Goal: Transaction & Acquisition: Book appointment/travel/reservation

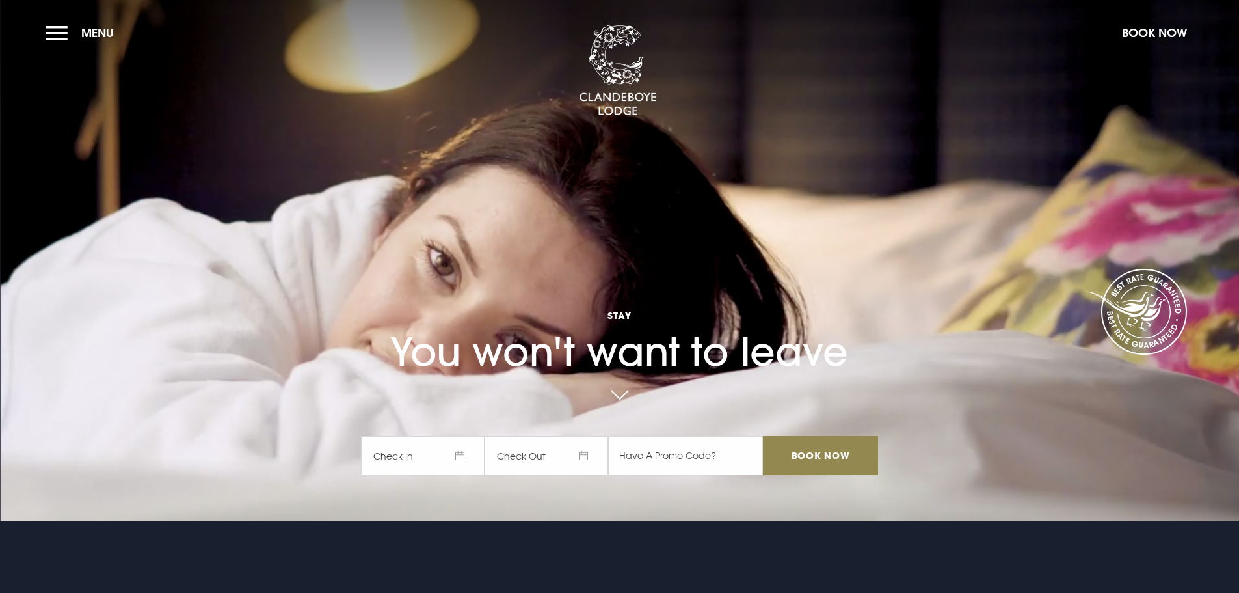
click at [460, 450] on span "Check In" at bounding box center [423, 455] width 124 height 39
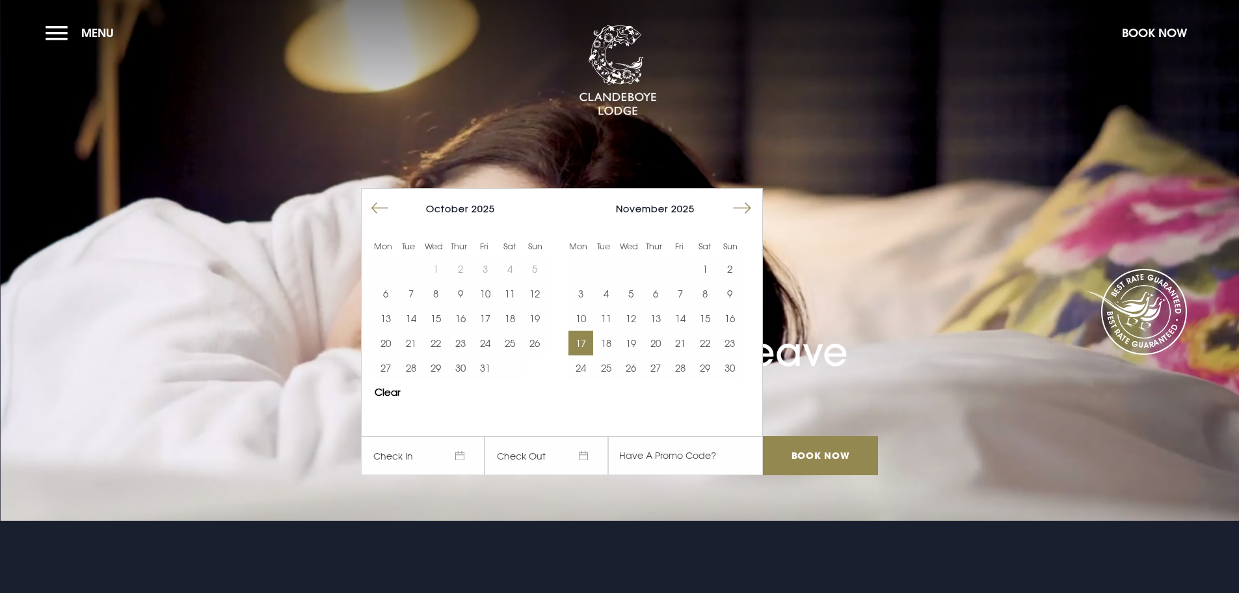
click at [582, 347] on button "17" at bounding box center [581, 342] width 25 height 25
click at [617, 346] on button "18" at bounding box center [605, 342] width 25 height 25
click at [832, 462] on input "Book Now" at bounding box center [820, 455] width 114 height 39
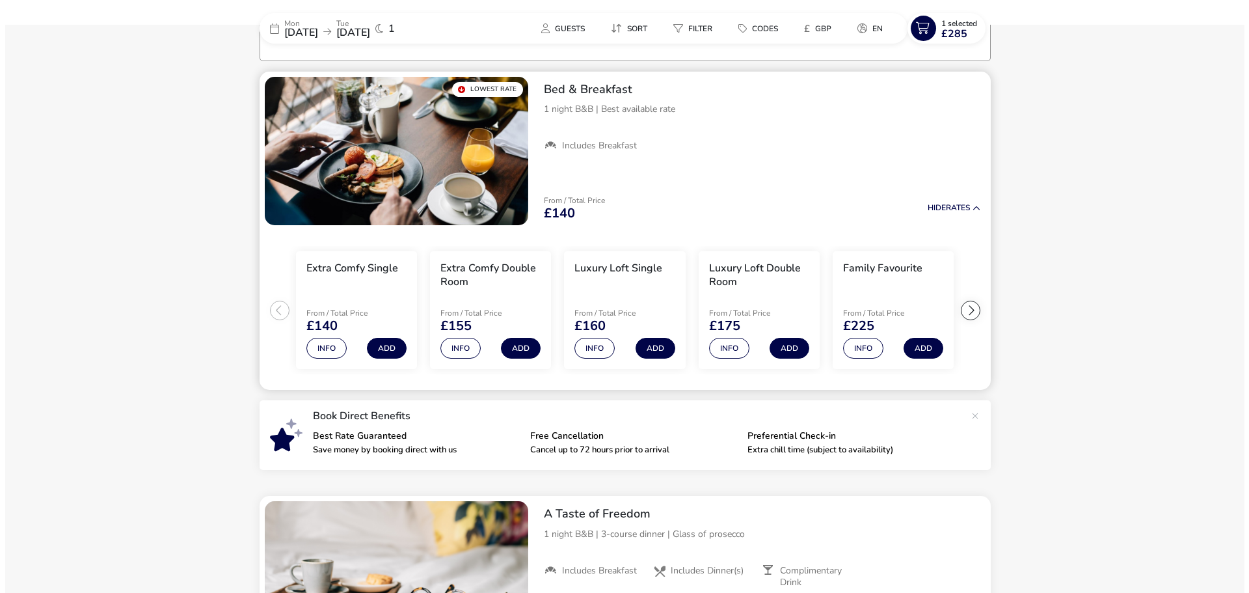
scroll to position [105, 0]
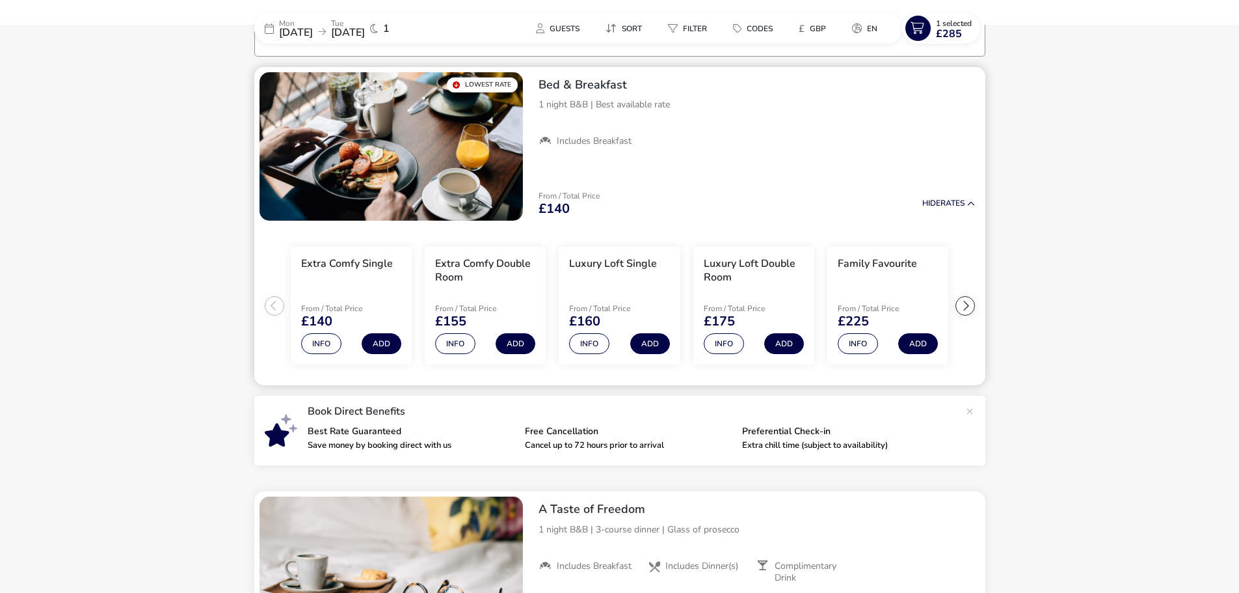
click at [967, 302] on div at bounding box center [966, 306] width 20 height 20
click at [967, 302] on ul "Extra Comfy Single From / Total Price £140 Info Add Extra Comfy Double Room Fro…" at bounding box center [619, 306] width 731 height 160
click at [854, 335] on button "Info" at bounding box center [858, 343] width 40 height 21
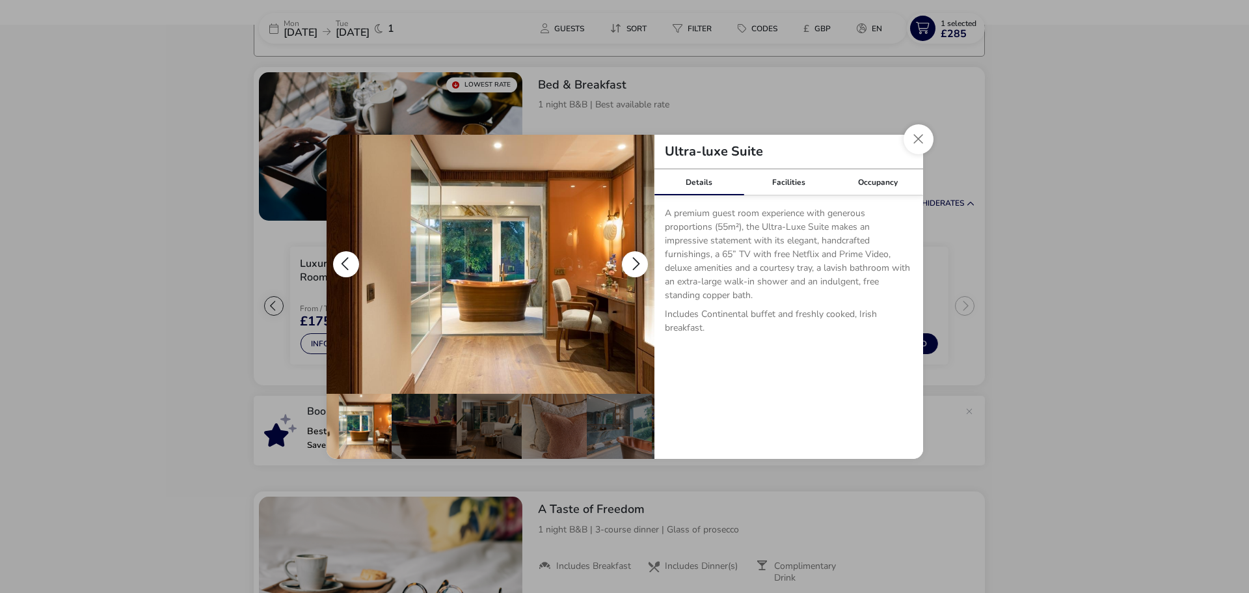
click at [637, 258] on button "details" at bounding box center [635, 264] width 26 height 26
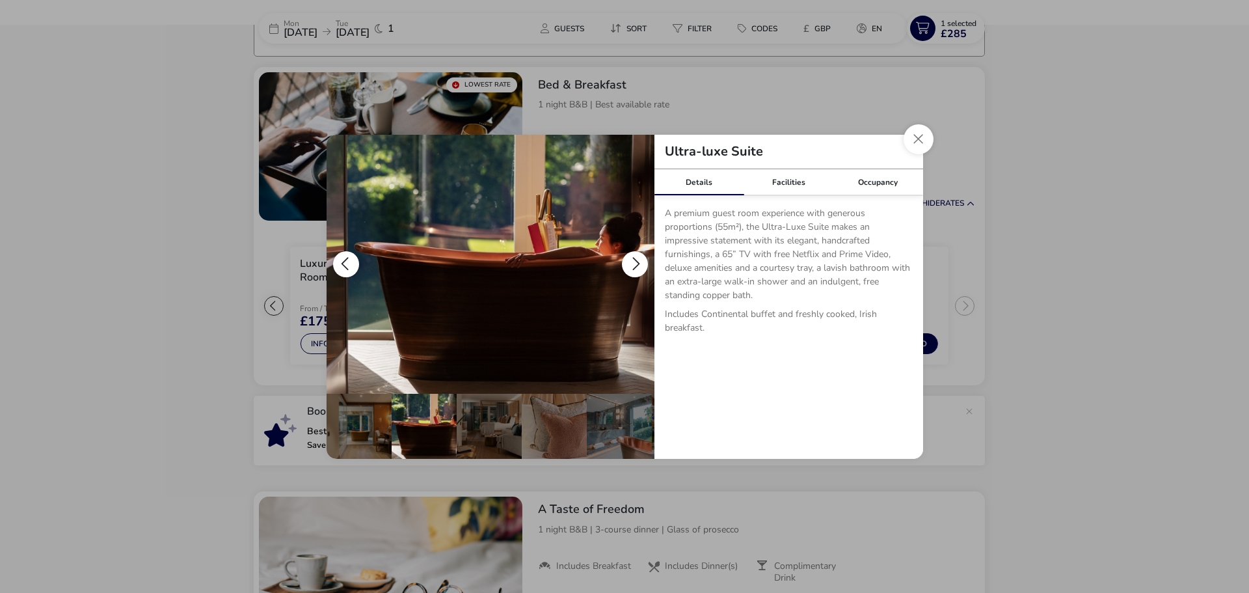
click at [637, 258] on button "details" at bounding box center [635, 264] width 26 height 26
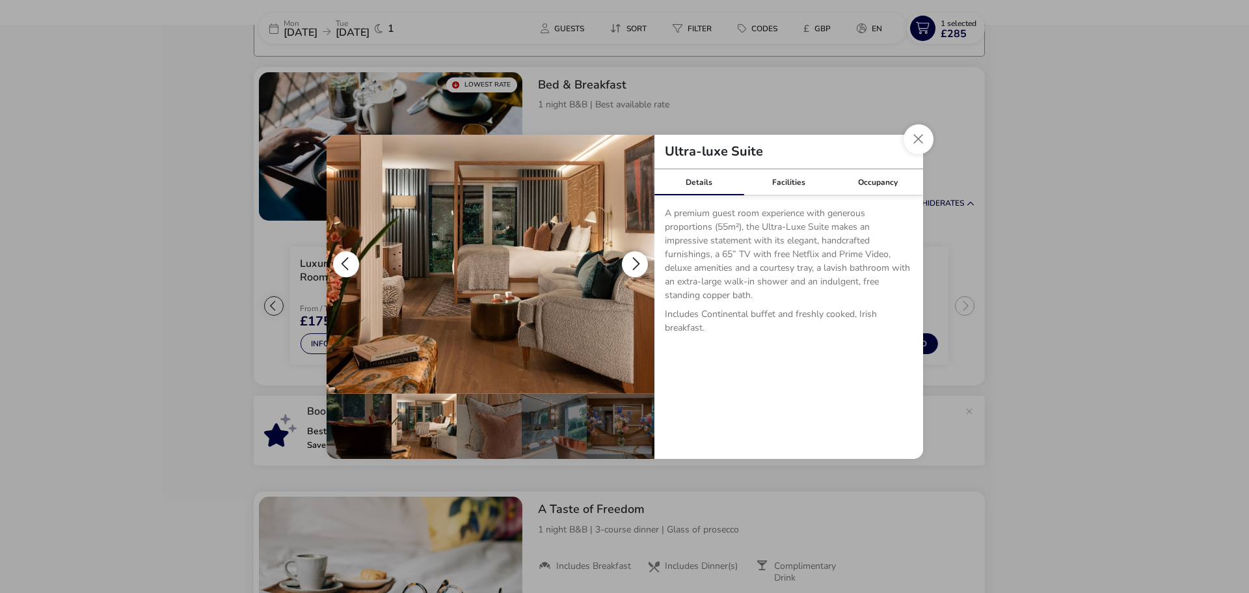
click at [637, 258] on button "details" at bounding box center [635, 264] width 26 height 26
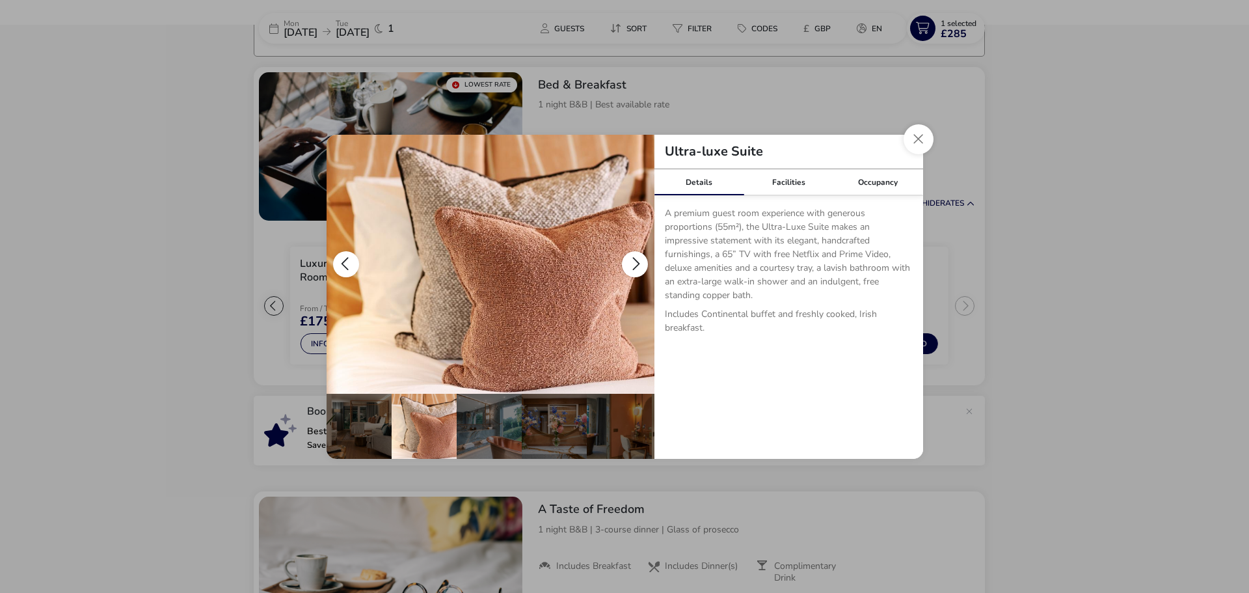
click at [637, 258] on button "details" at bounding box center [635, 264] width 26 height 26
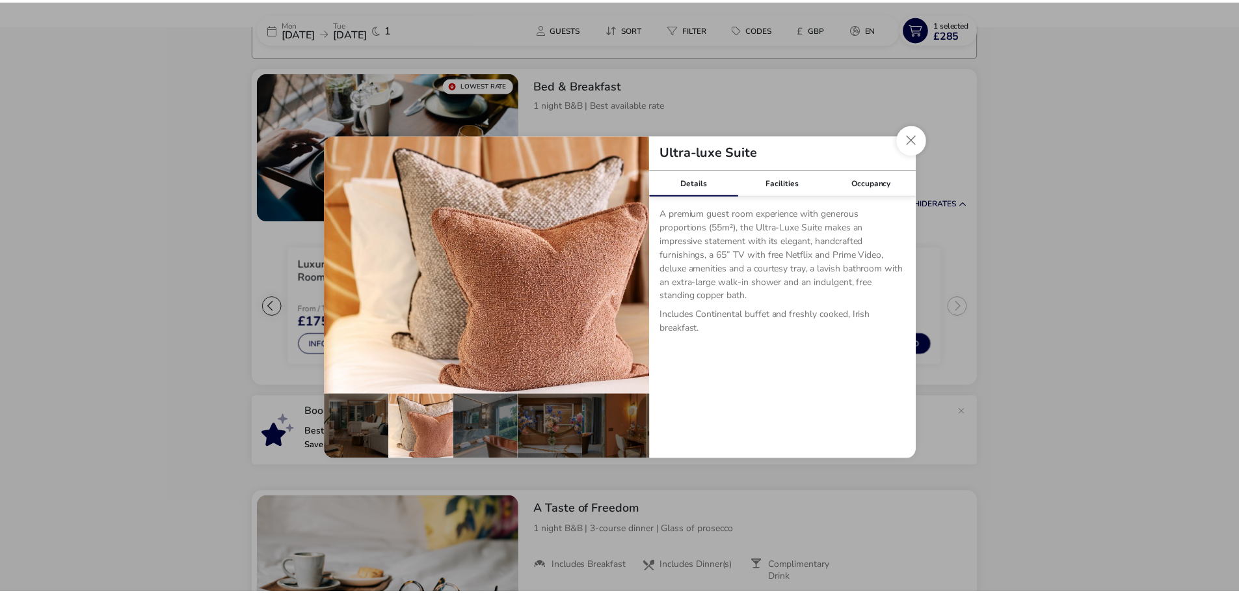
scroll to position [0, 193]
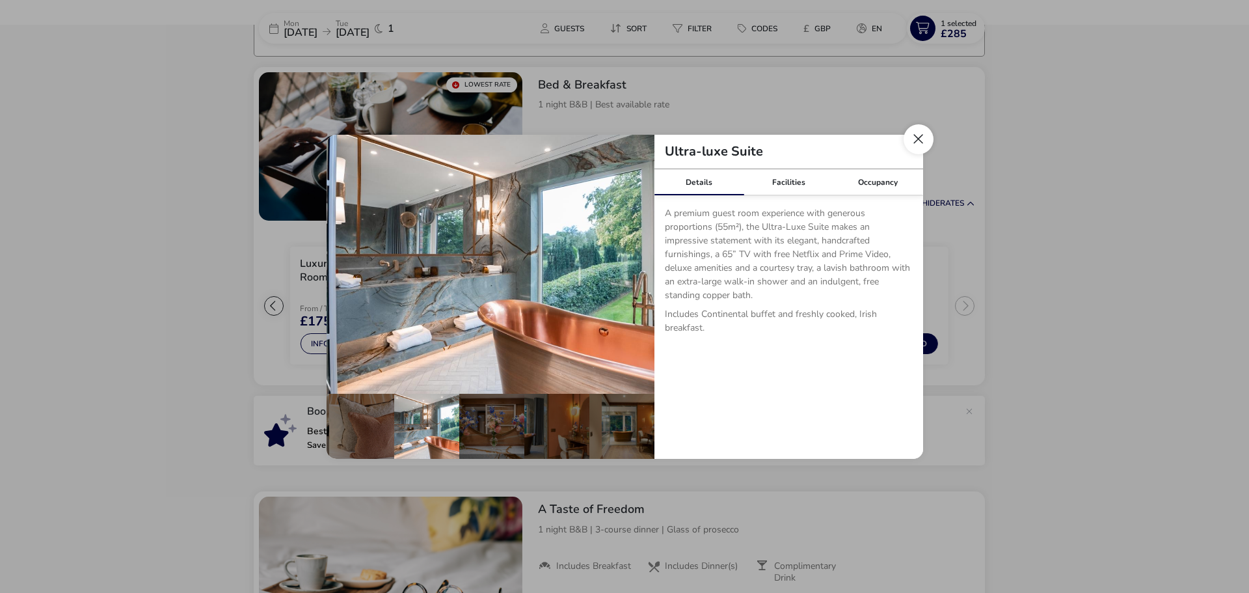
click at [917, 132] on button "Close dialog" at bounding box center [919, 139] width 30 height 30
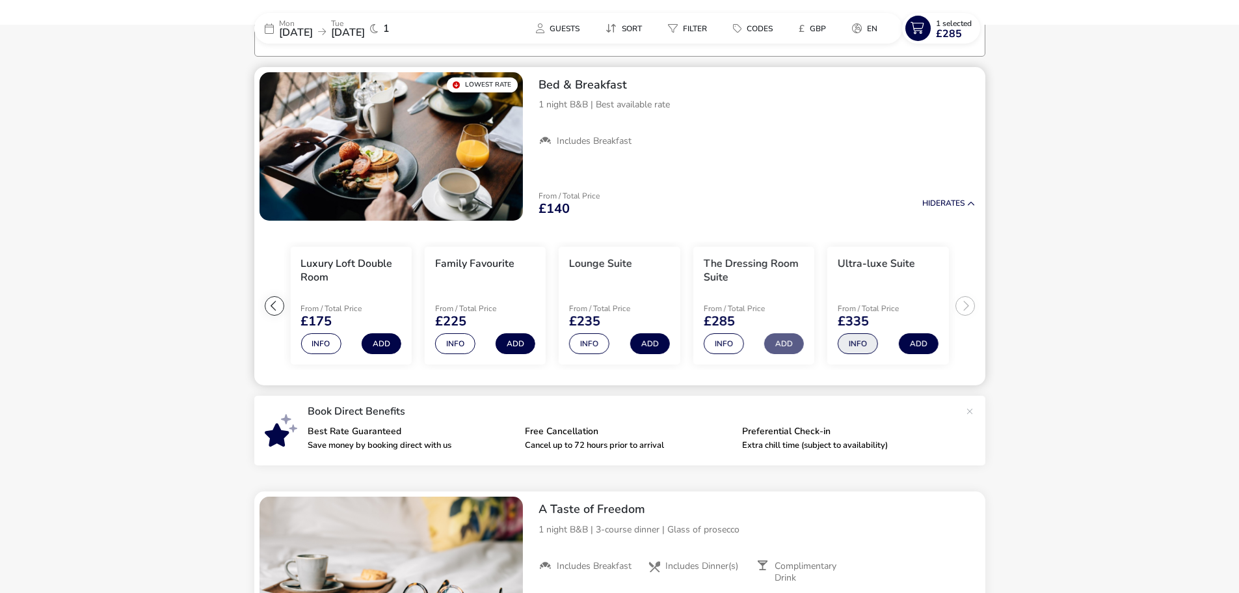
click at [863, 340] on button "Info" at bounding box center [858, 343] width 40 height 21
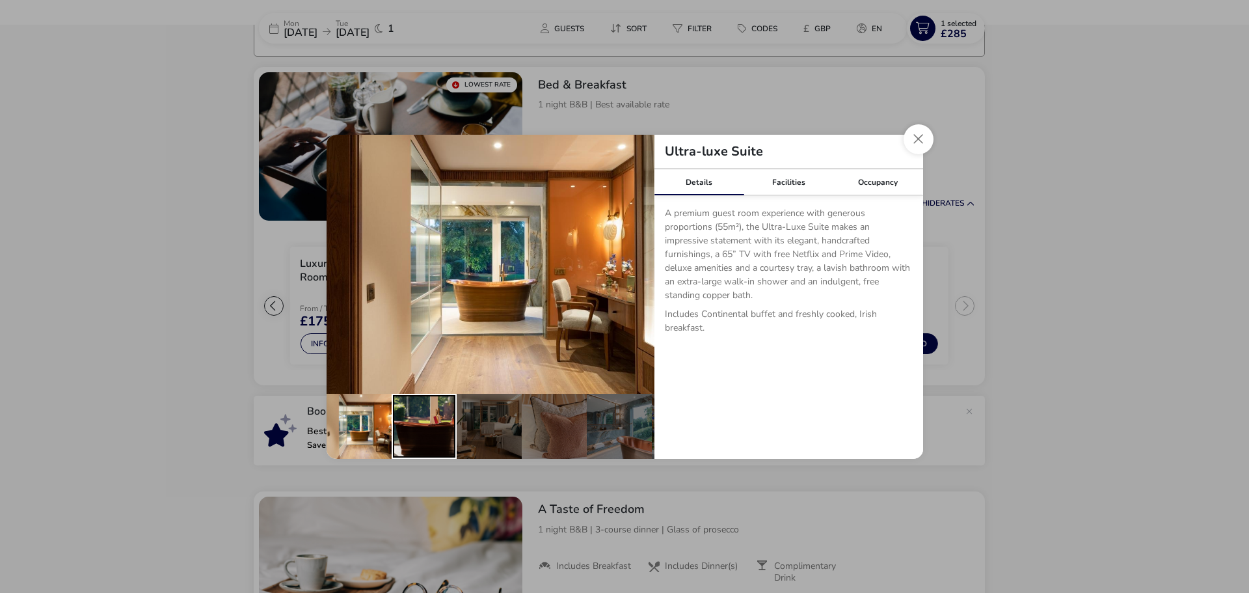
click at [434, 416] on div "details" at bounding box center [424, 426] width 65 height 65
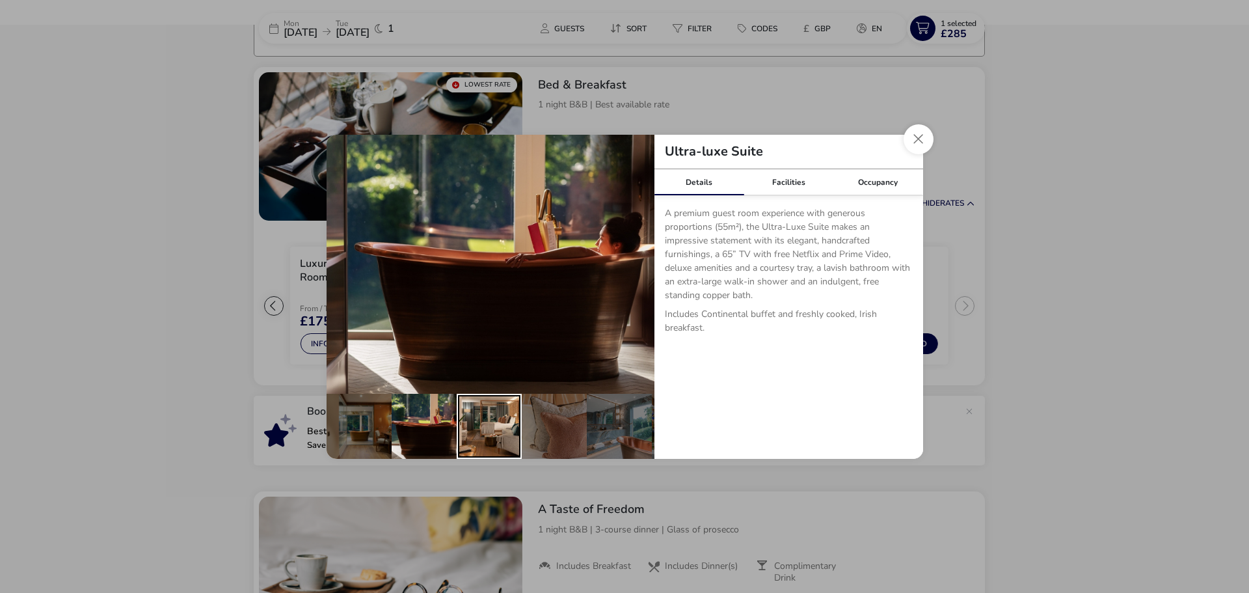
click at [487, 415] on div "details" at bounding box center [489, 426] width 65 height 65
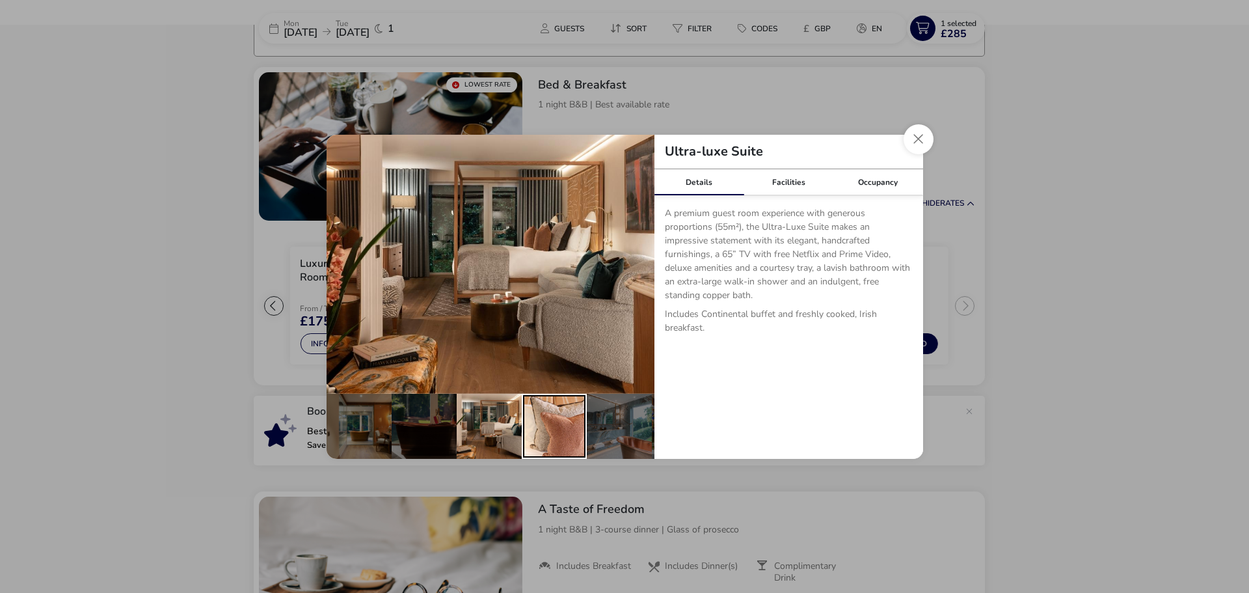
click at [550, 422] on div "details" at bounding box center [554, 426] width 65 height 65
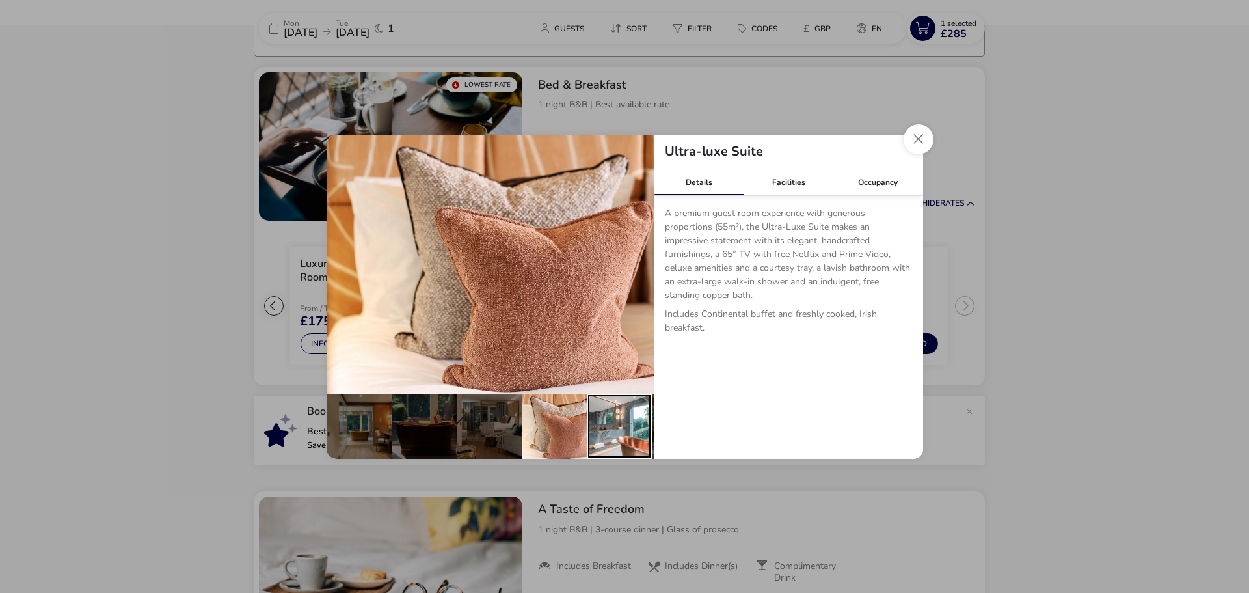
click at [622, 424] on div "details" at bounding box center [619, 426] width 65 height 65
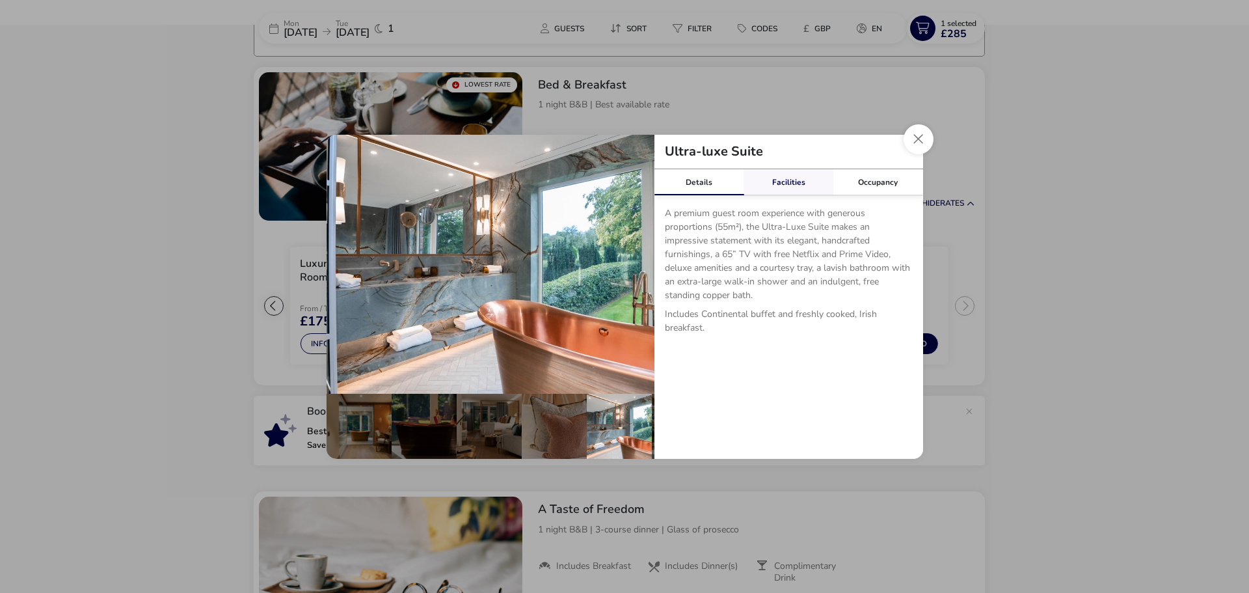
click at [803, 186] on link "Facilities" at bounding box center [788, 182] width 90 height 26
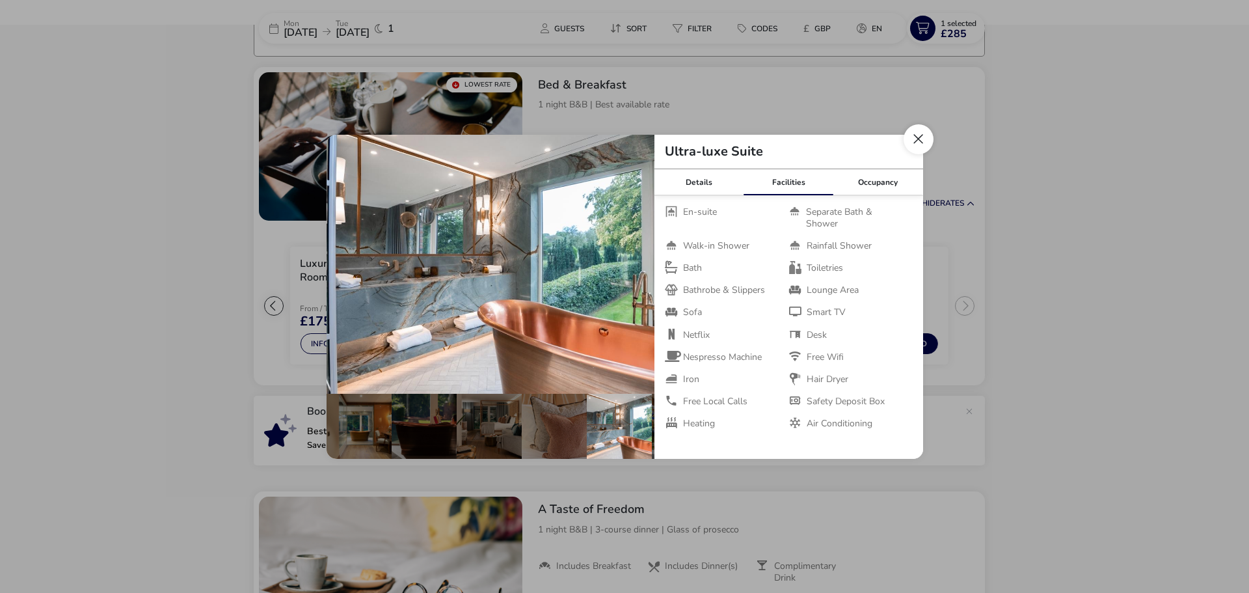
click at [910, 140] on button "Close dialog" at bounding box center [919, 139] width 30 height 30
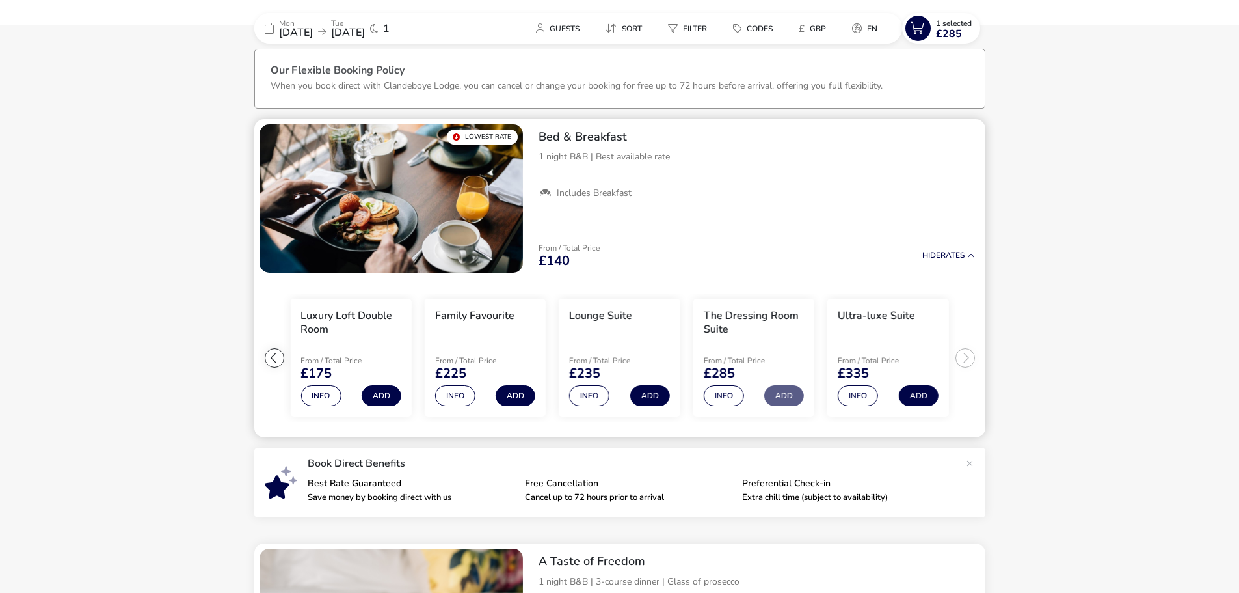
scroll to position [0, 0]
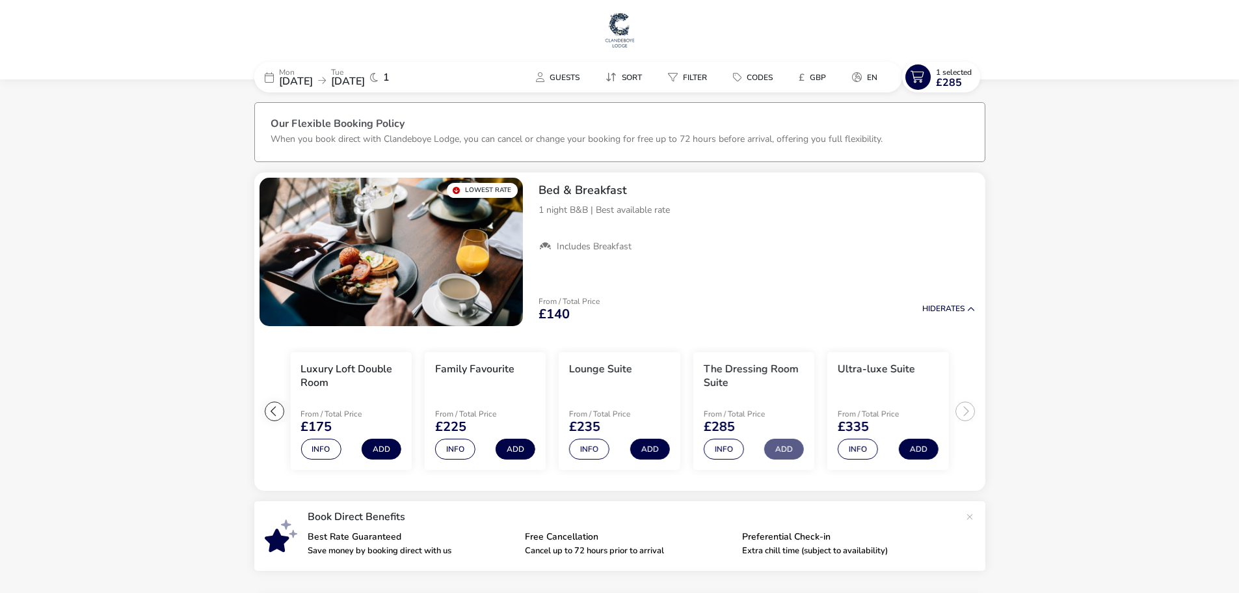
click at [313, 84] on span "17 Nov 2025" at bounding box center [296, 81] width 34 height 14
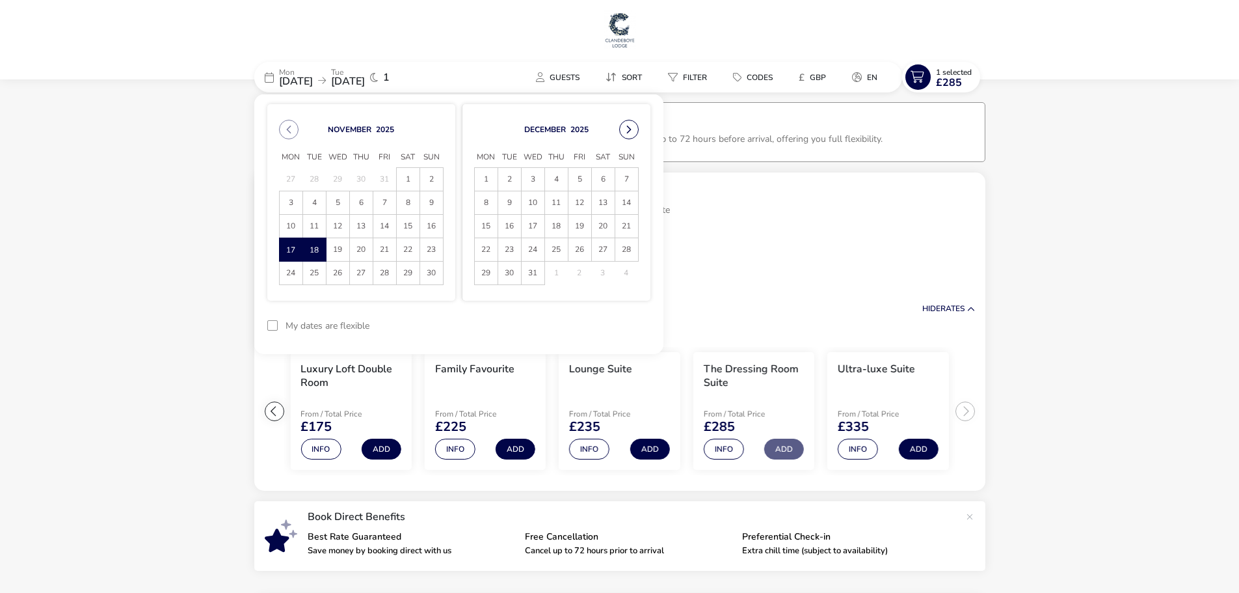
click at [626, 131] on button "Next Month" at bounding box center [629, 130] width 20 height 20
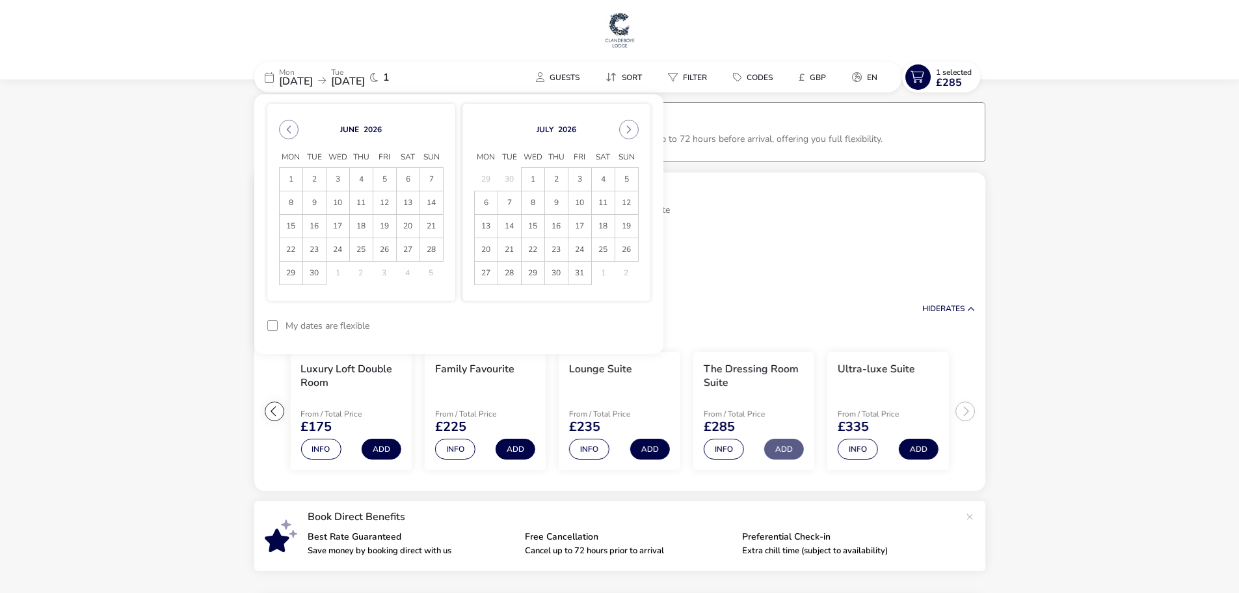
click at [626, 131] on button "Next Month" at bounding box center [629, 130] width 20 height 20
click at [626, 131] on icon "Next Month" at bounding box center [628, 129] width 9 height 9
click at [626, 131] on button "Next Month" at bounding box center [629, 130] width 20 height 20
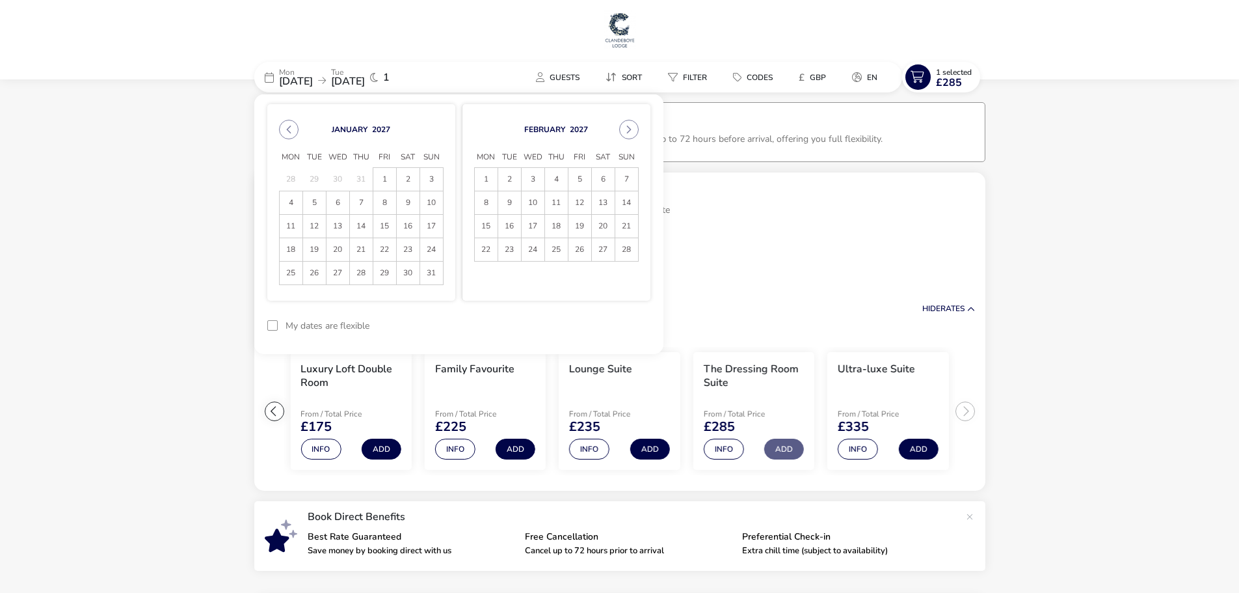
click at [626, 131] on button "Next Month" at bounding box center [629, 130] width 20 height 20
click at [556, 178] on span "4" at bounding box center [556, 179] width 23 height 23
click at [578, 180] on span "5" at bounding box center [580, 179] width 23 height 23
click at [603, 331] on button "Apply Dates" at bounding box center [610, 325] width 79 height 31
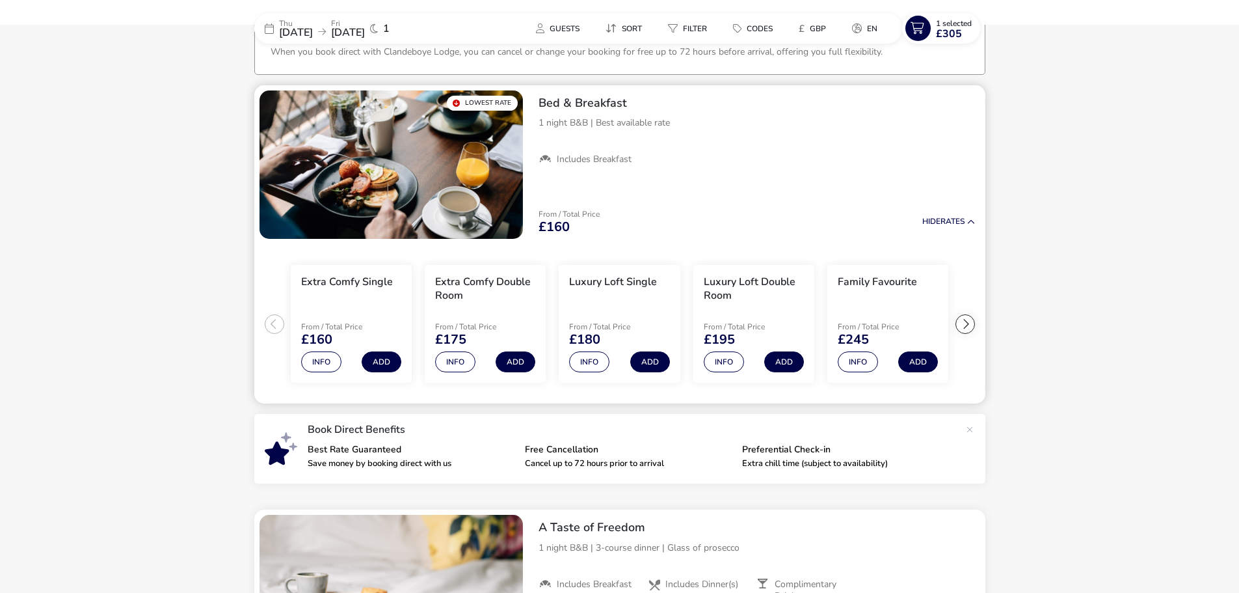
scroll to position [107, 0]
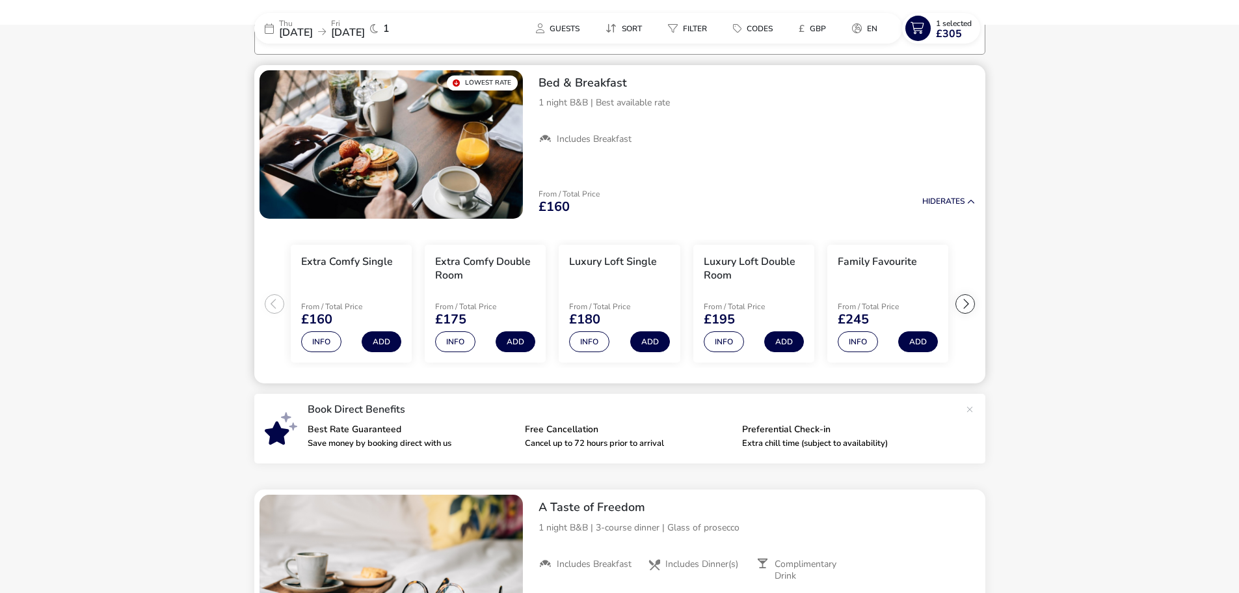
click at [969, 308] on div at bounding box center [966, 304] width 20 height 20
click at [969, 308] on ul "Extra Comfy Single From / Total Price £160 Info Add Extra Comfy Double Room Fro…" at bounding box center [619, 304] width 731 height 160
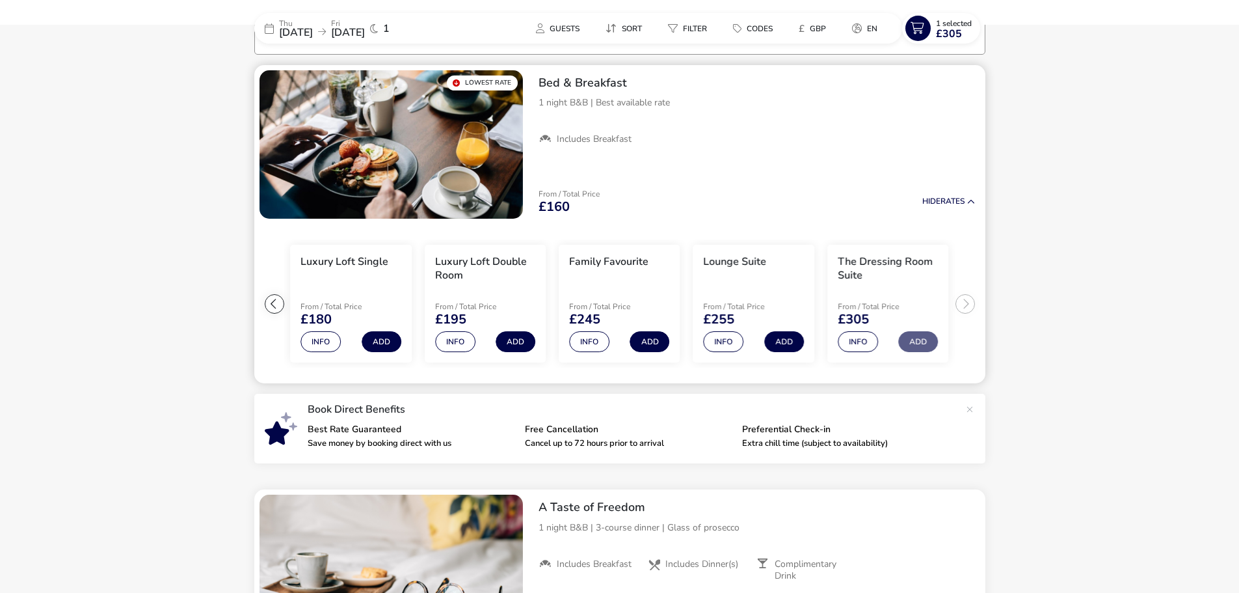
click at [969, 308] on ul "Extra Comfy Single From / Total Price £160 Info Add Extra Comfy Double Room Fro…" at bounding box center [619, 304] width 731 height 160
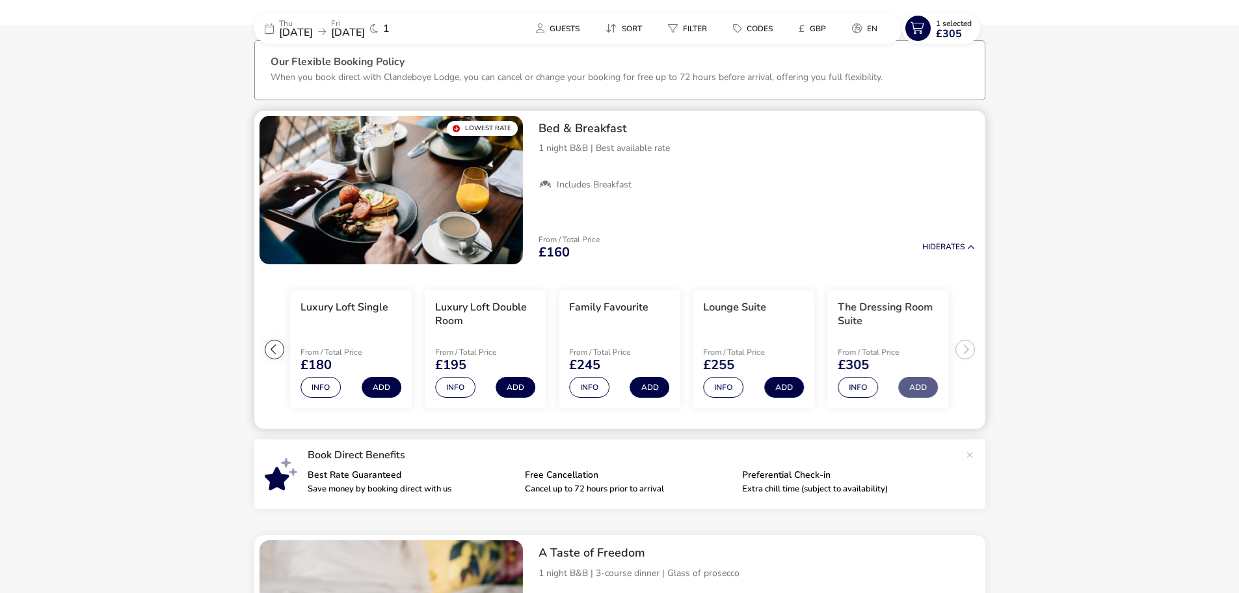
scroll to position [42, 0]
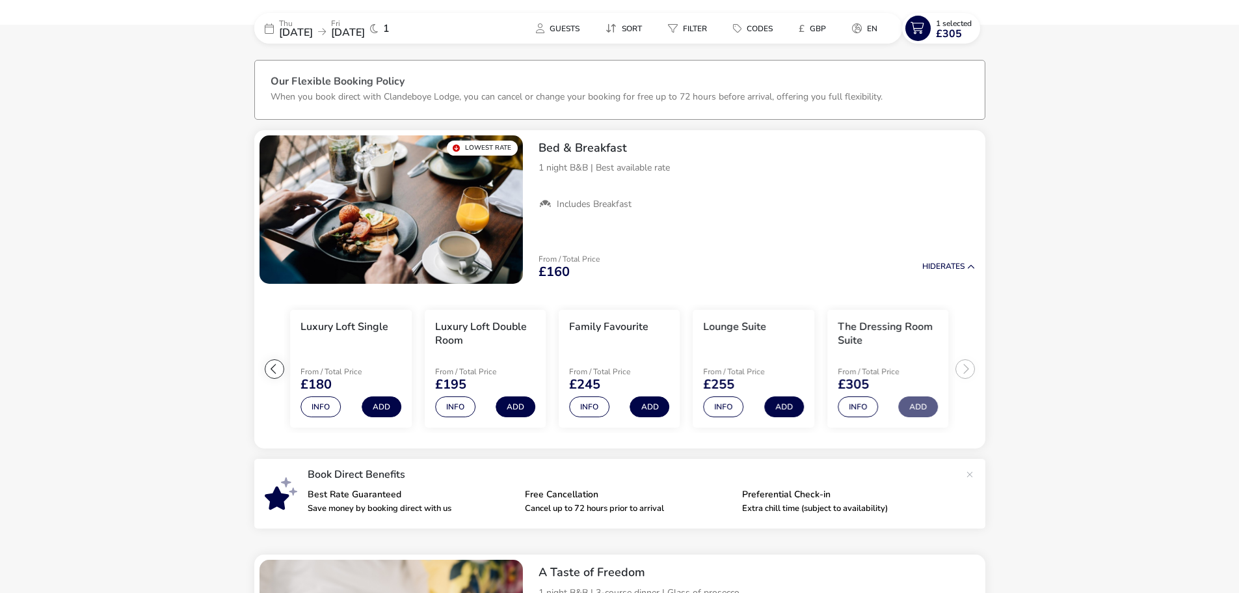
click at [365, 21] on p "Fri" at bounding box center [348, 24] width 34 height 8
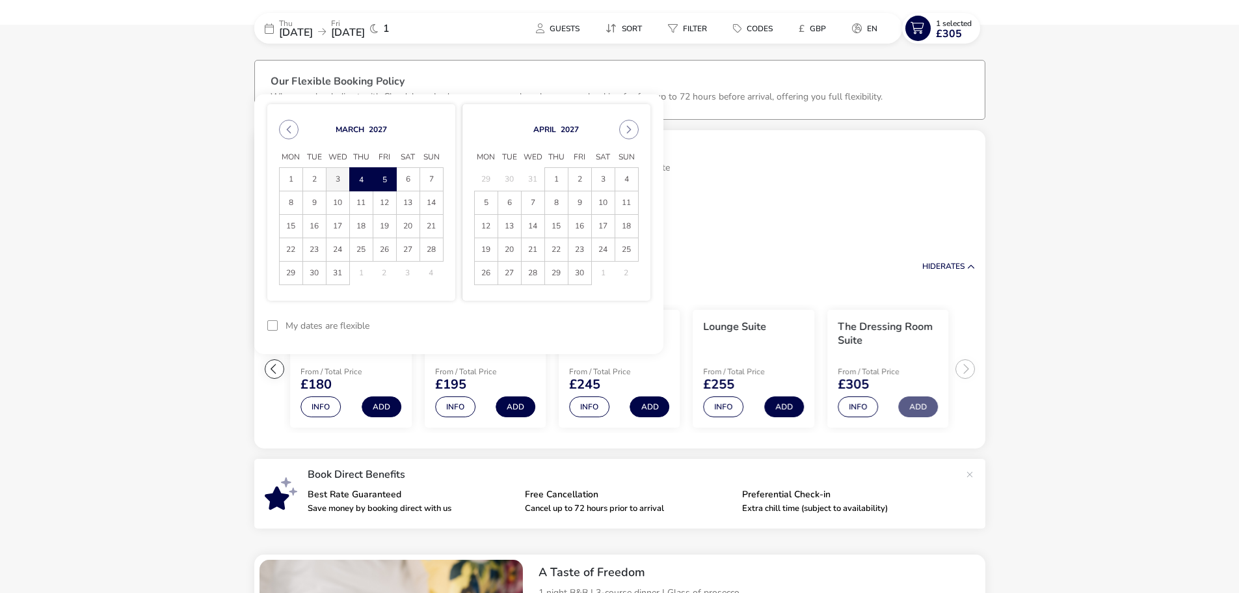
click at [336, 174] on span "3" at bounding box center [338, 179] width 23 height 23
drag, startPoint x: 364, startPoint y: 183, endPoint x: 371, endPoint y: 182, distance: 7.2
click at [364, 182] on span "4" at bounding box center [361, 179] width 23 height 23
click at [601, 328] on button "Apply Dates" at bounding box center [610, 325] width 79 height 31
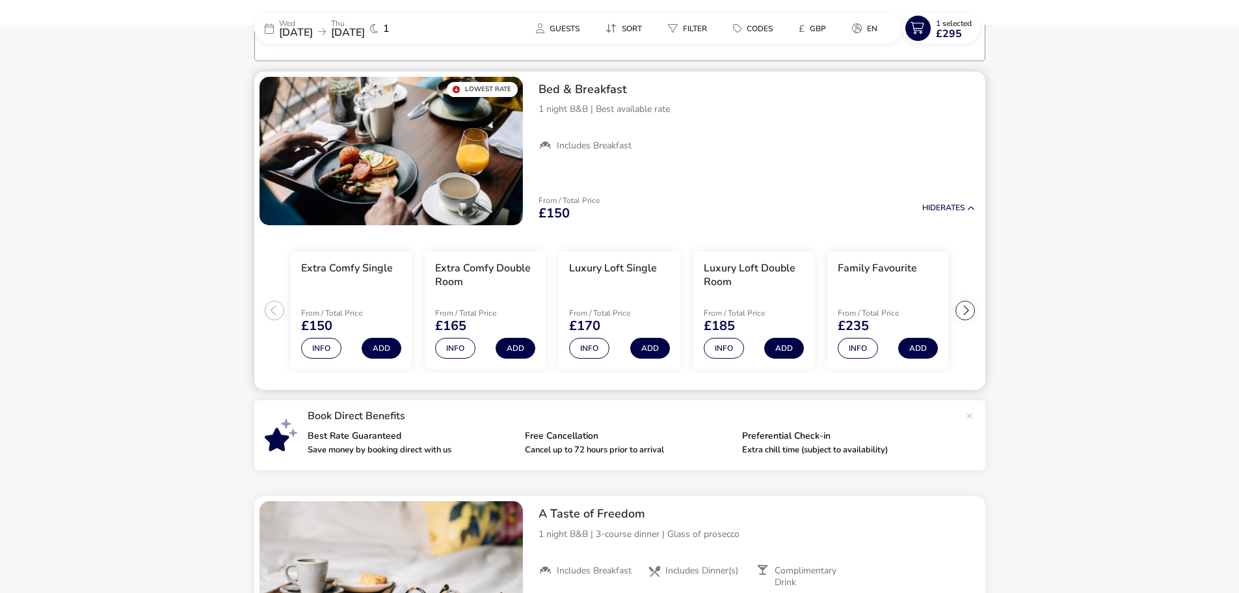
scroll to position [107, 0]
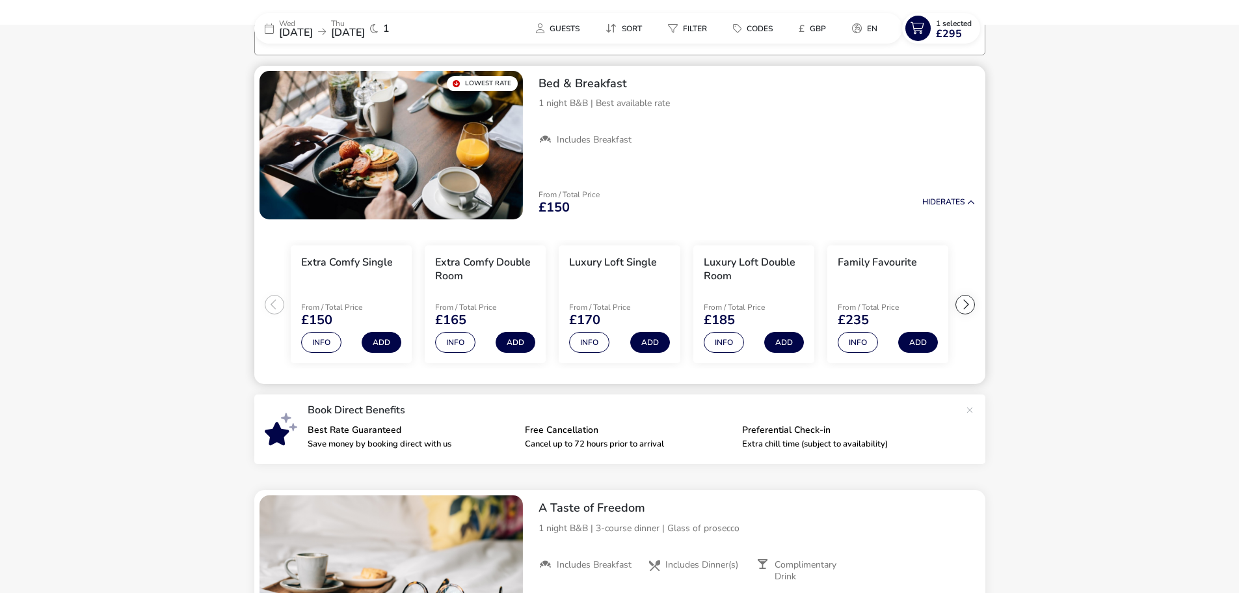
click at [968, 303] on div at bounding box center [966, 305] width 20 height 20
click at [968, 303] on ul "Extra Comfy Single From / Total Price £150 Info Add Extra Comfy Double Room Fro…" at bounding box center [619, 304] width 731 height 160
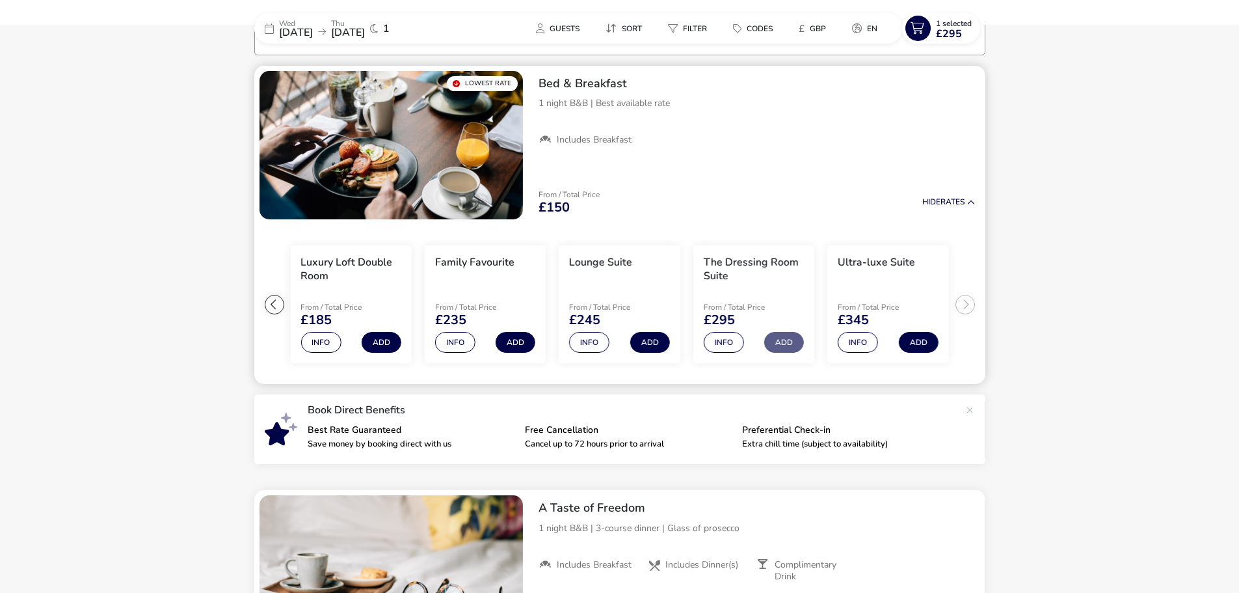
click at [968, 303] on ul "Extra Comfy Single From / Total Price £150 Info Add Extra Comfy Double Room Fro…" at bounding box center [619, 304] width 731 height 160
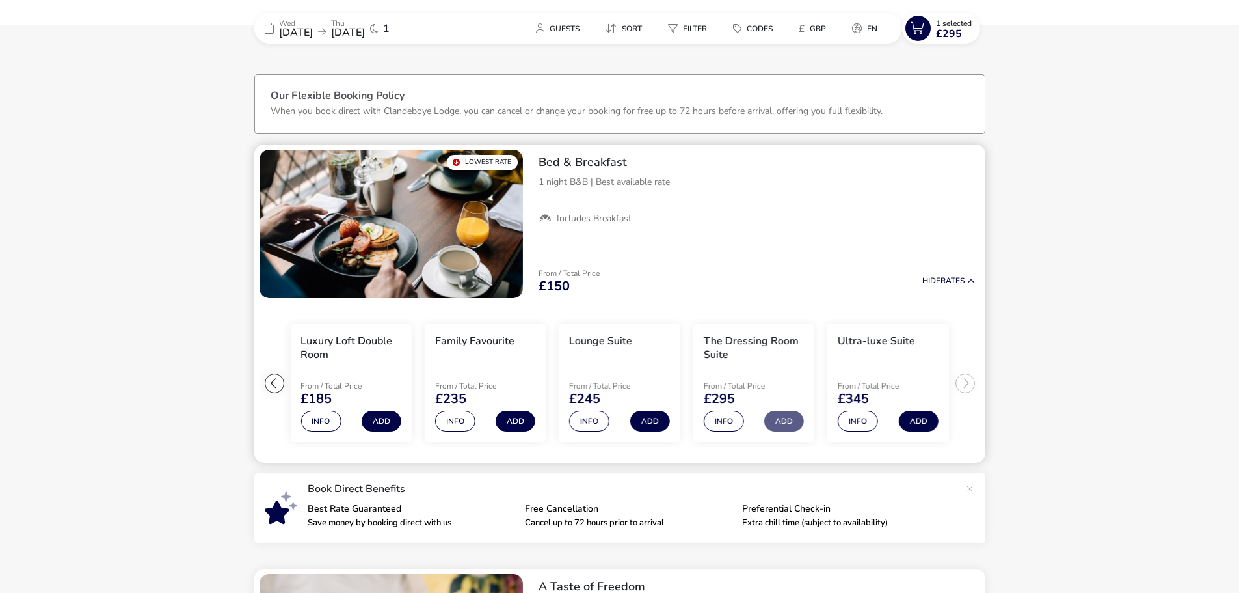
scroll to position [0, 0]
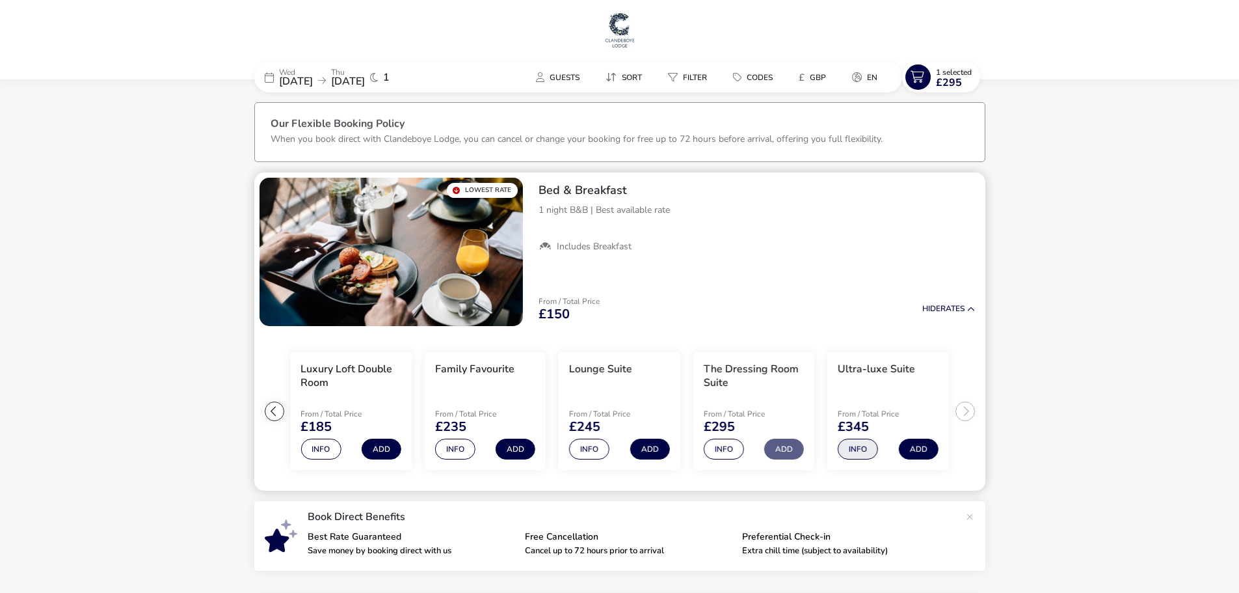
click at [863, 445] on button "Info" at bounding box center [858, 448] width 40 height 21
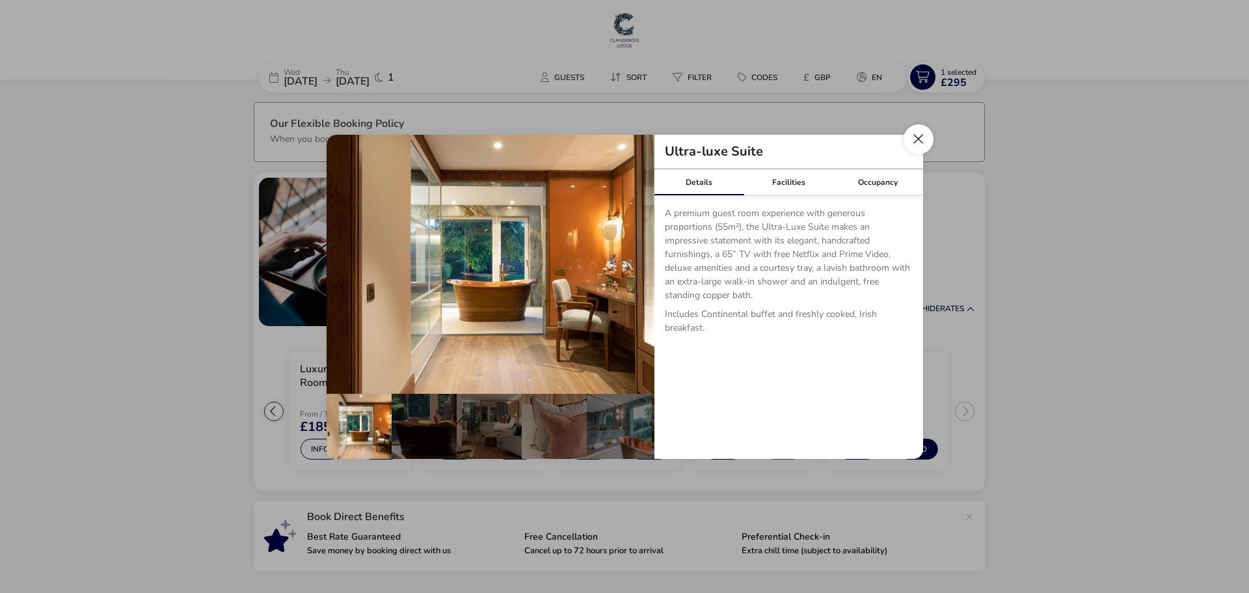
click at [911, 146] on button "Close dialog" at bounding box center [919, 139] width 30 height 30
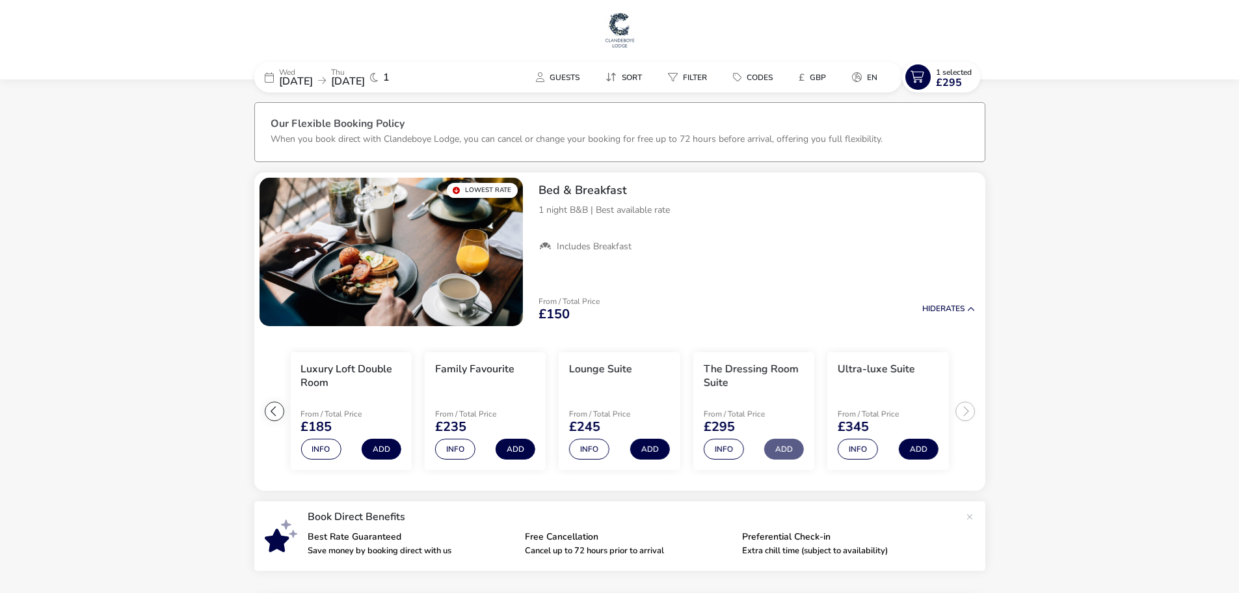
click at [357, 72] on div "Wed 03 Mar 2027 Thu 04 Mar 2027" at bounding box center [322, 77] width 86 height 18
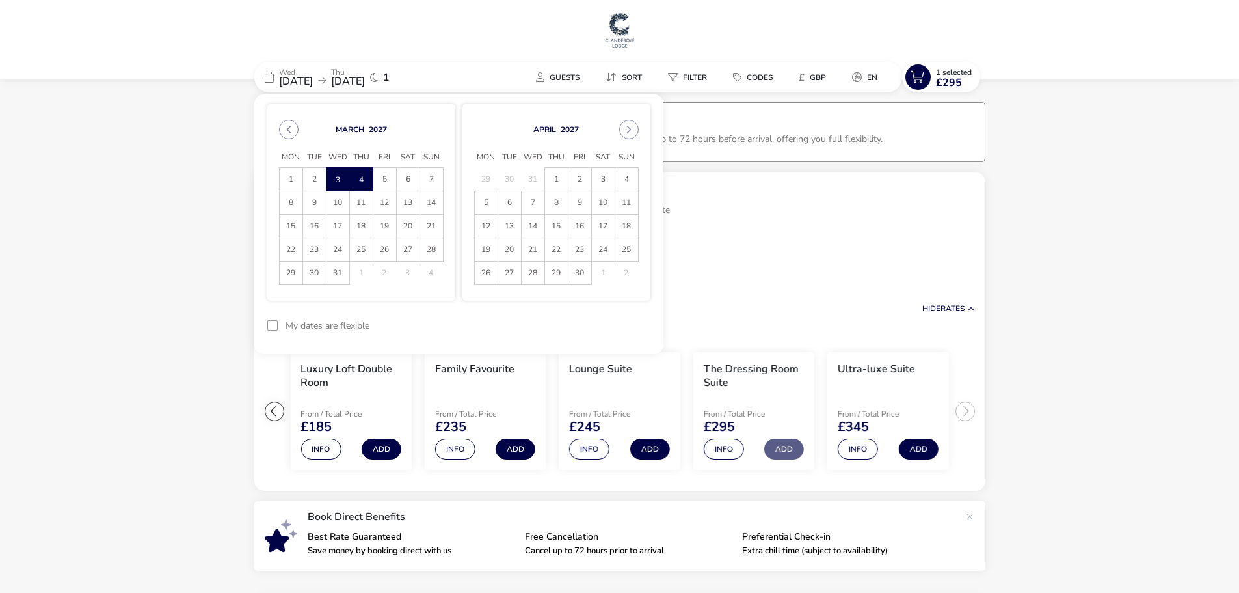
click at [345, 175] on span "3" at bounding box center [338, 179] width 23 height 23
click at [384, 176] on span "5" at bounding box center [384, 179] width 23 height 23
click at [589, 325] on button "Apply Dates" at bounding box center [610, 325] width 79 height 31
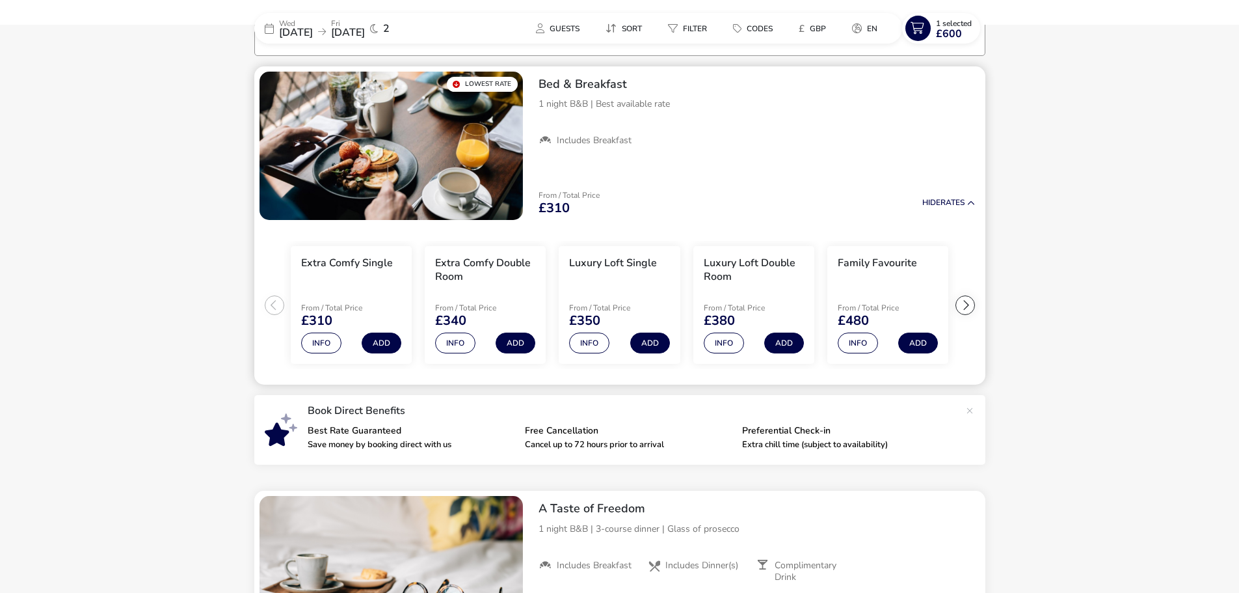
scroll to position [107, 0]
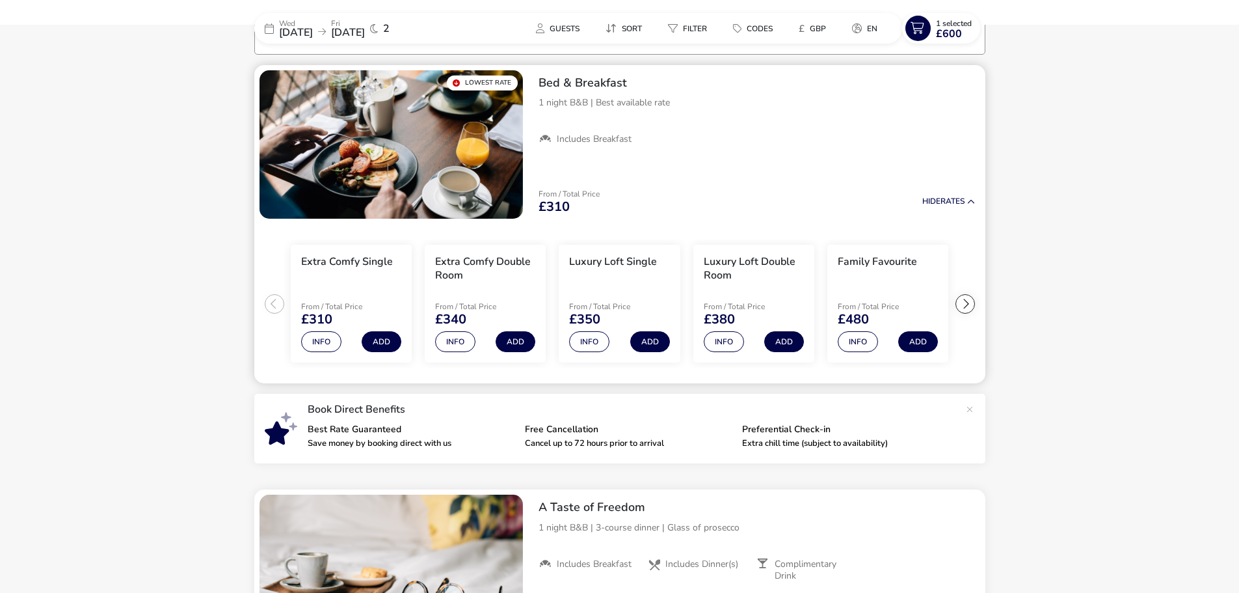
click at [970, 297] on div at bounding box center [966, 304] width 20 height 20
click at [970, 297] on ul "Extra Comfy Single From / Total Price £310 Info Add Extra Comfy Double Room Fro…" at bounding box center [619, 304] width 731 height 160
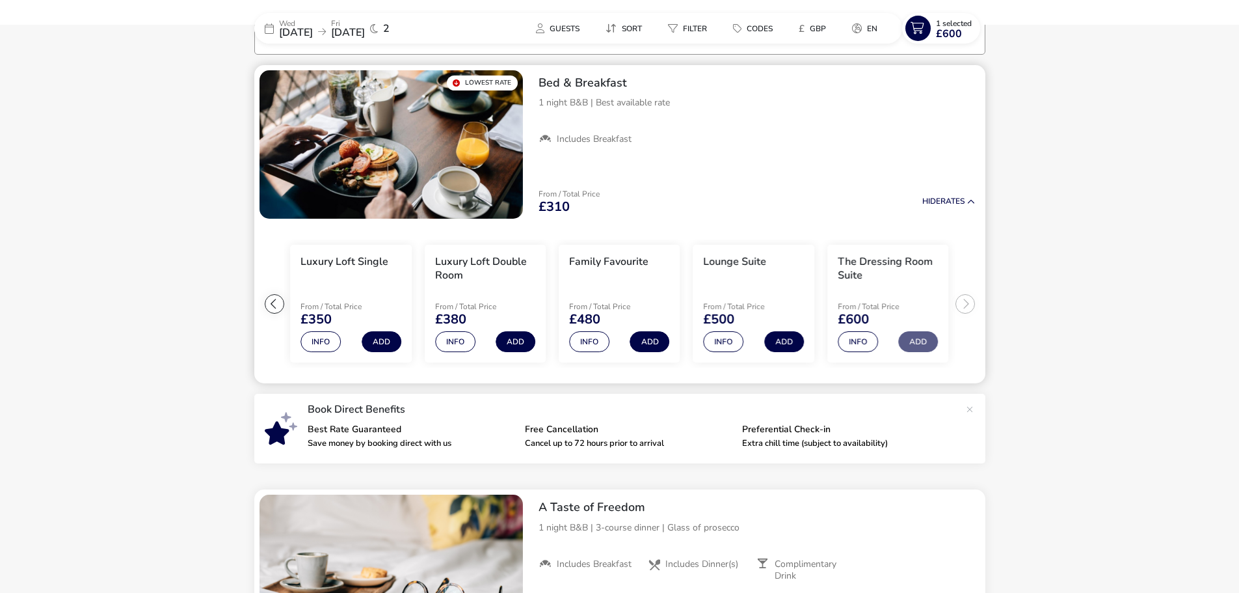
click at [970, 297] on ul "Extra Comfy Single From / Total Price £310 Info Add Extra Comfy Double Room Fro…" at bounding box center [619, 304] width 731 height 160
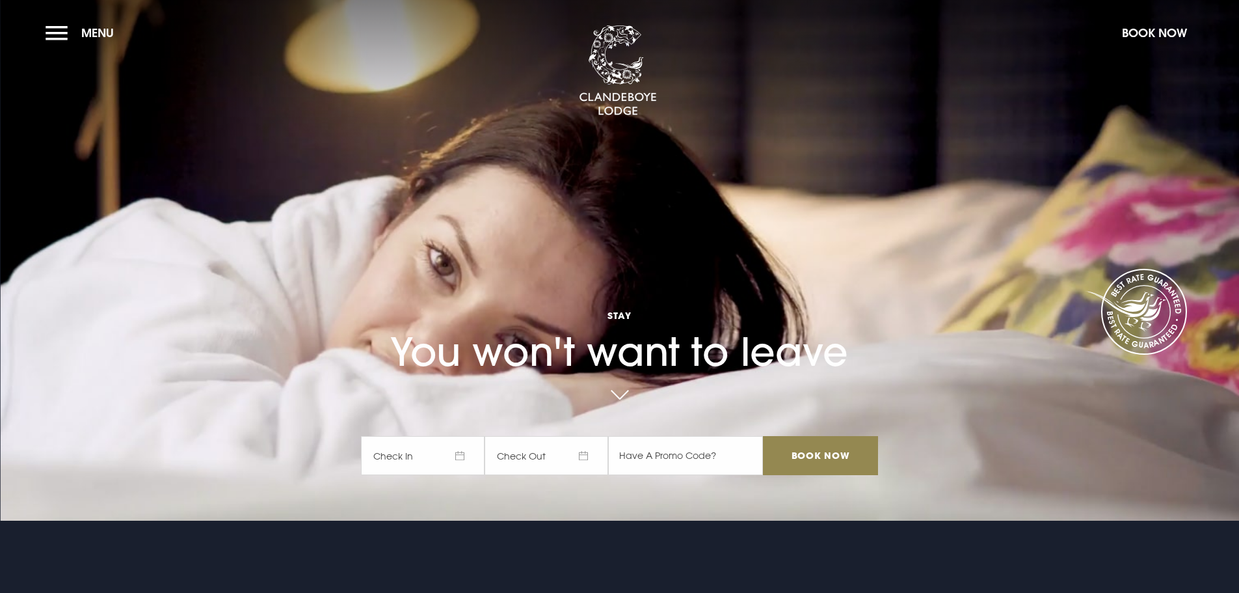
click at [455, 446] on span "Check In" at bounding box center [423, 455] width 124 height 39
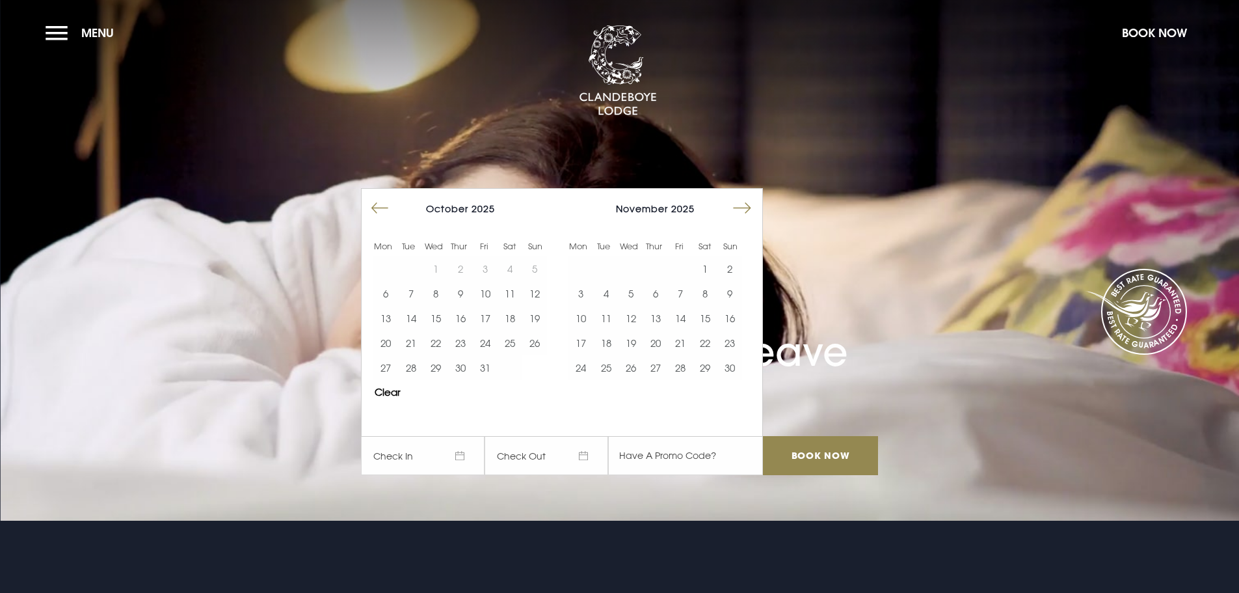
click at [753, 204] on button "Move forward to switch to the next month." at bounding box center [742, 208] width 25 height 25
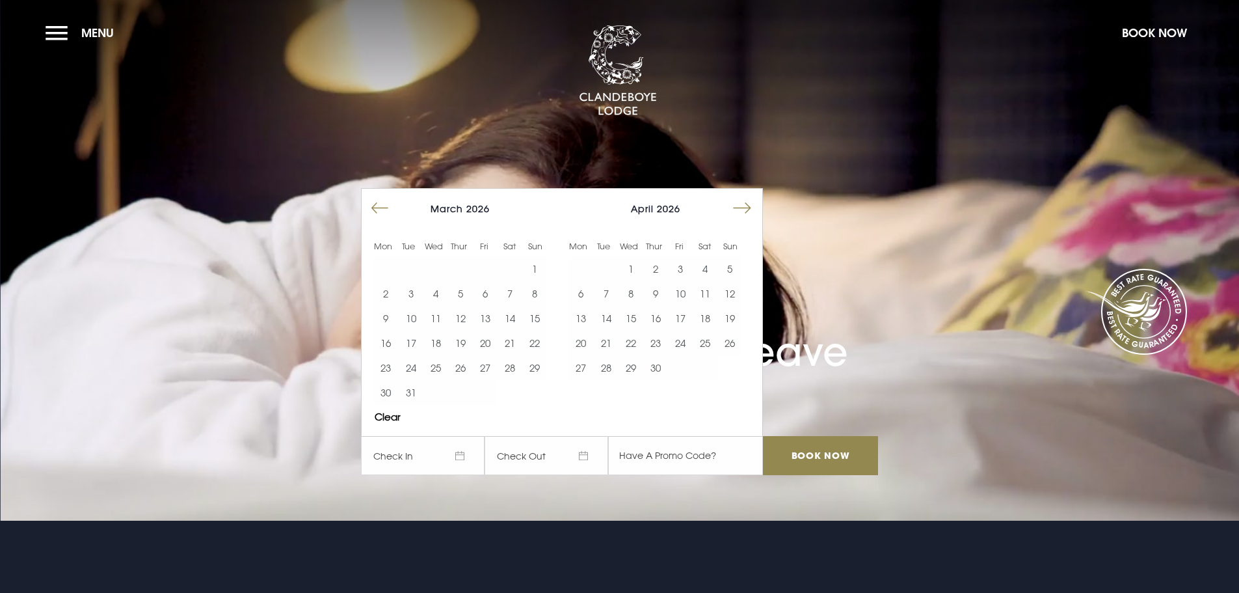
click at [753, 204] on button "Move forward to switch to the next month." at bounding box center [742, 208] width 25 height 25
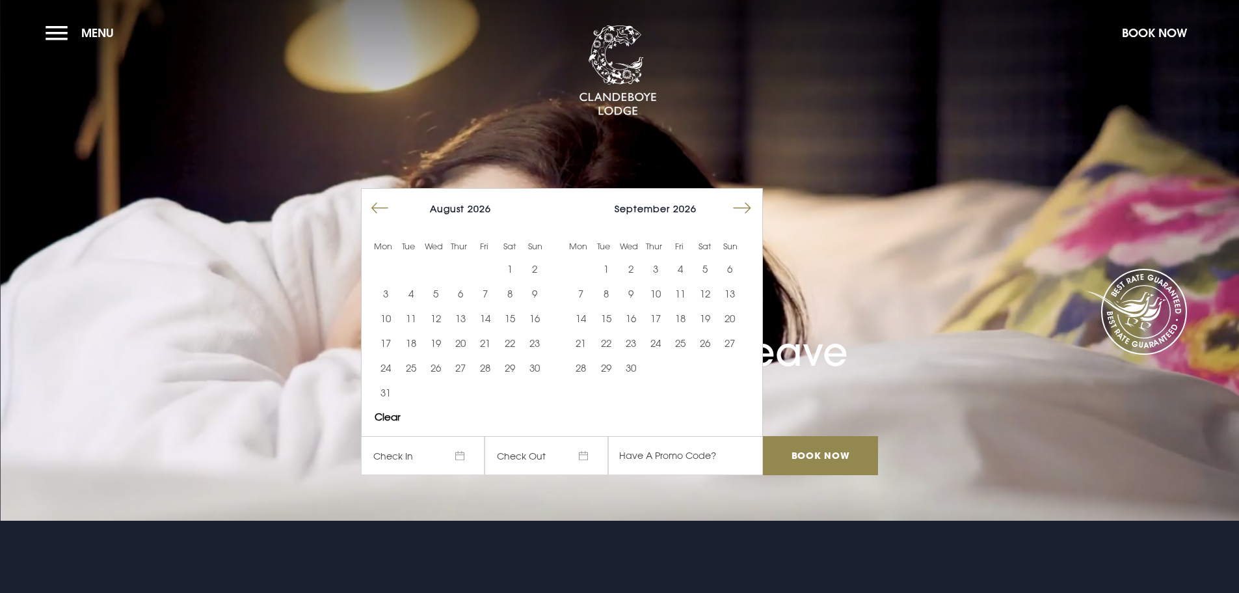
click at [753, 204] on button "Move forward to switch to the next month." at bounding box center [742, 208] width 25 height 25
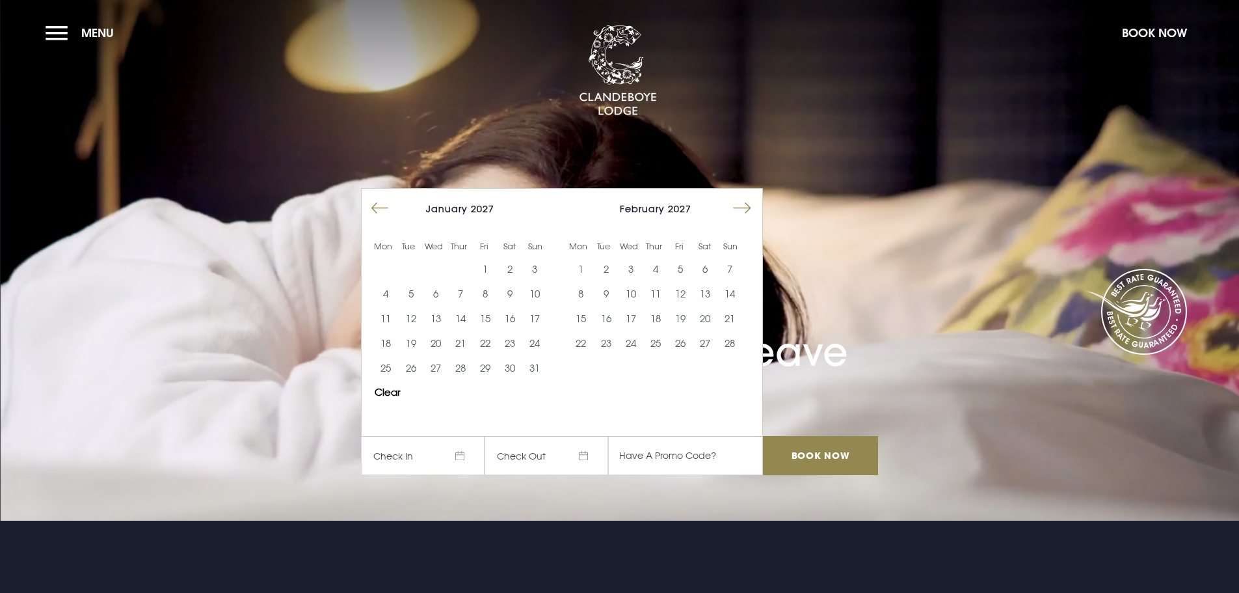
click at [753, 204] on button "Move forward to switch to the next month." at bounding box center [742, 208] width 25 height 25
click at [444, 273] on button "3" at bounding box center [435, 268] width 25 height 25
click at [466, 266] on button "4" at bounding box center [460, 268] width 25 height 25
drag, startPoint x: 460, startPoint y: 266, endPoint x: 474, endPoint y: 266, distance: 14.3
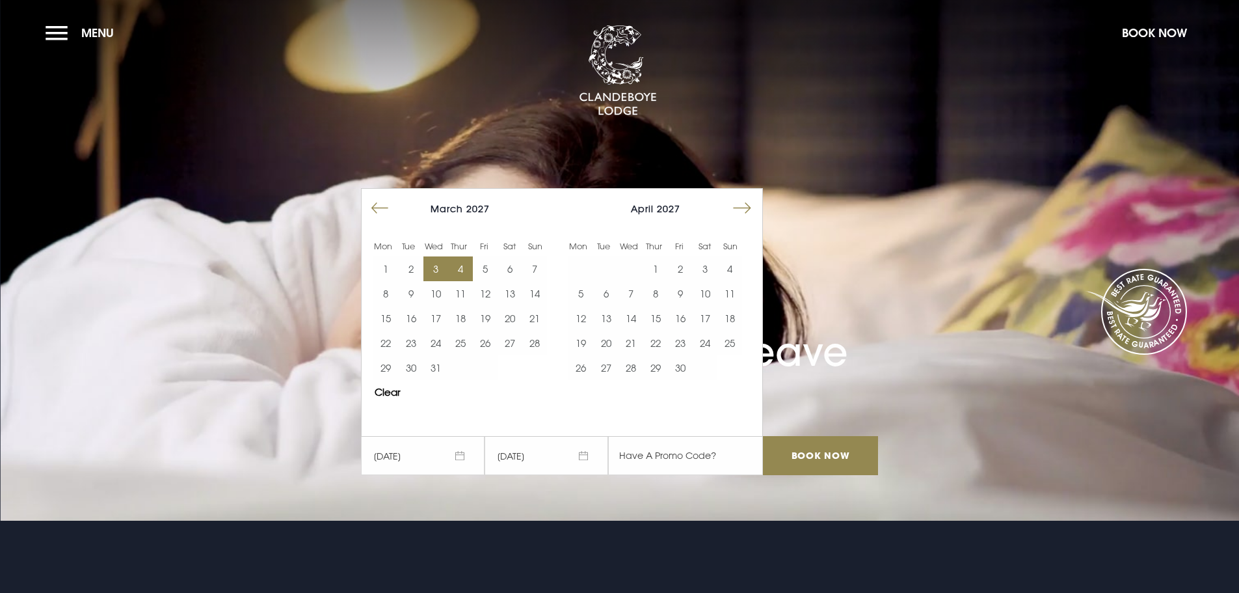
click at [461, 266] on button "4" at bounding box center [460, 268] width 25 height 25
click at [496, 266] on button "5" at bounding box center [485, 268] width 25 height 25
click at [829, 459] on input "Book Now" at bounding box center [820, 455] width 114 height 39
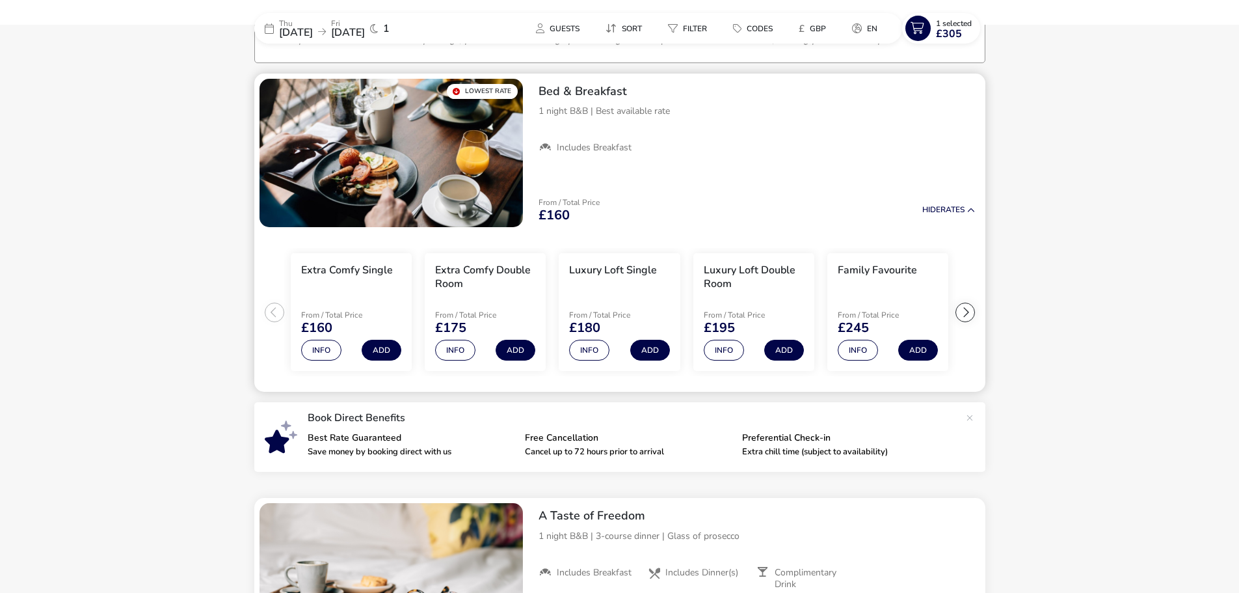
scroll to position [101, 0]
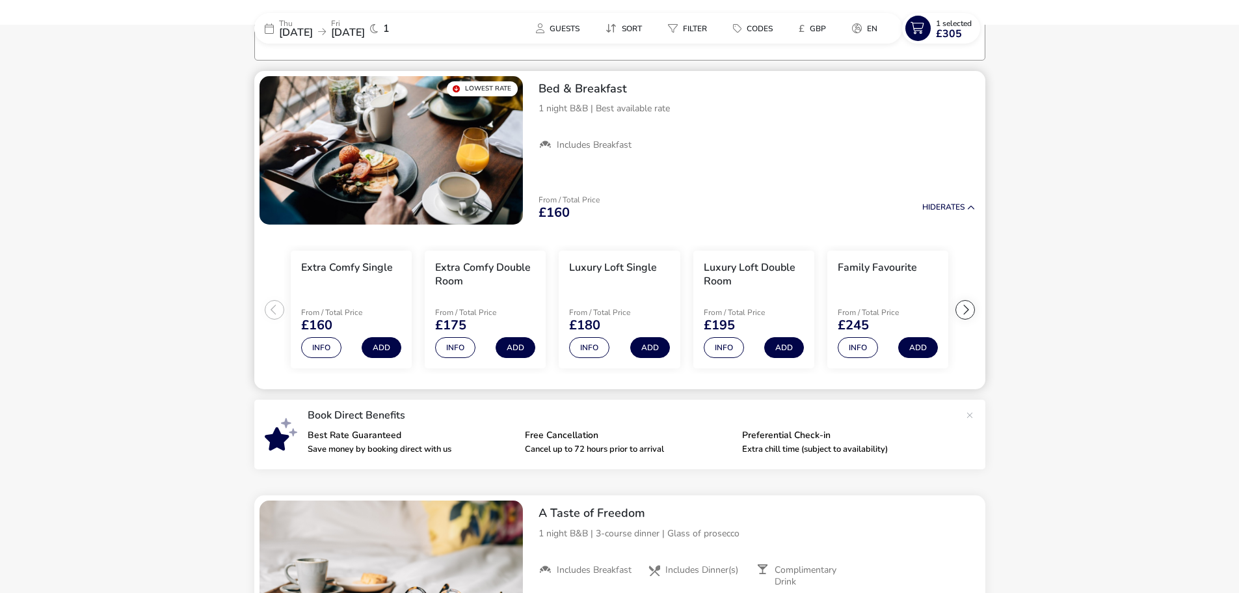
click at [967, 310] on div at bounding box center [966, 310] width 20 height 20
click at [967, 310] on ul "Extra Comfy Single From / Total Price £160 Info Add Extra Comfy Double Room Fro…" at bounding box center [619, 310] width 731 height 160
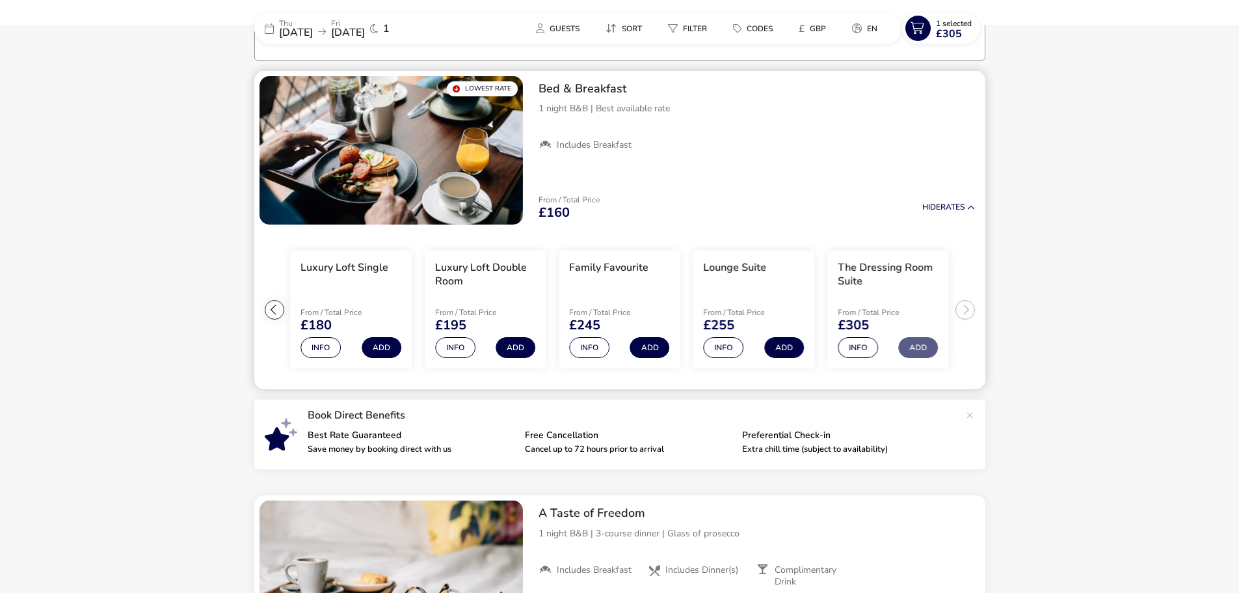
click at [967, 310] on ul "Extra Comfy Single From / Total Price £160 Info Add Extra Comfy Double Room Fro…" at bounding box center [619, 310] width 731 height 160
